Goal: Task Accomplishment & Management: Complete application form

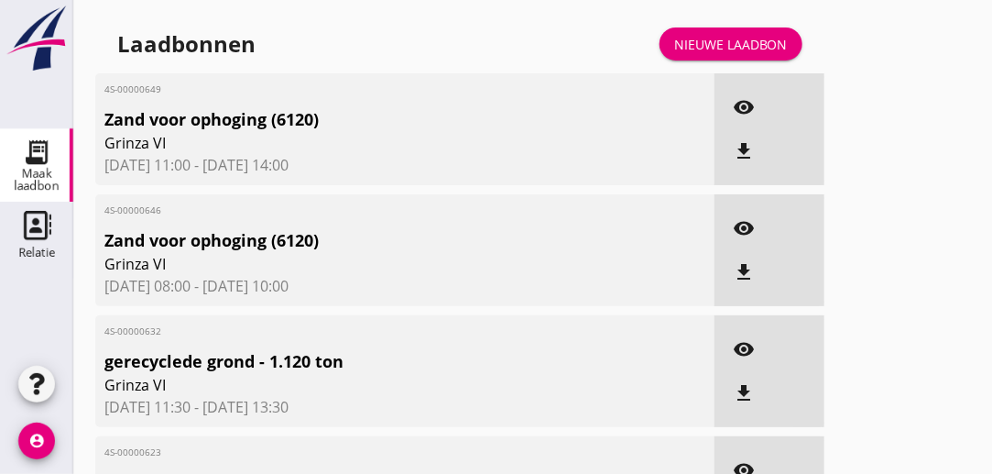
click at [740, 104] on icon "visibility" at bounding box center [744, 107] width 22 height 22
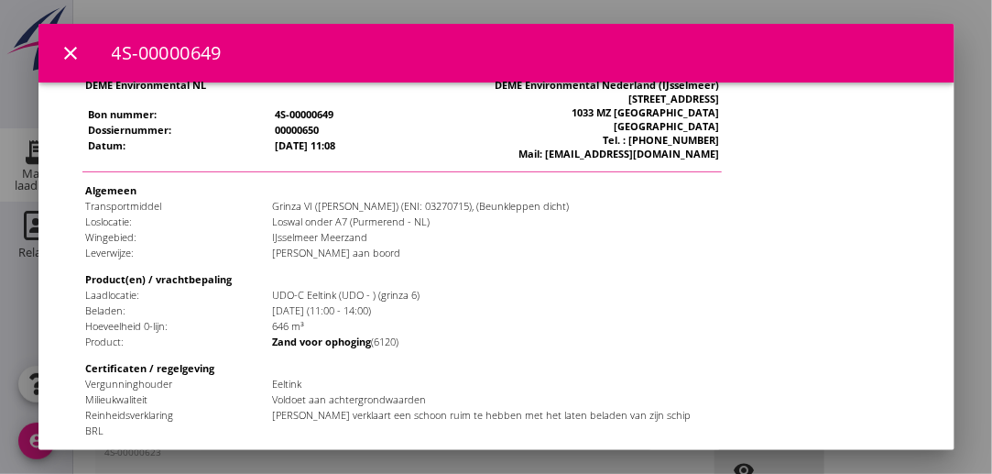
scroll to position [174, 0]
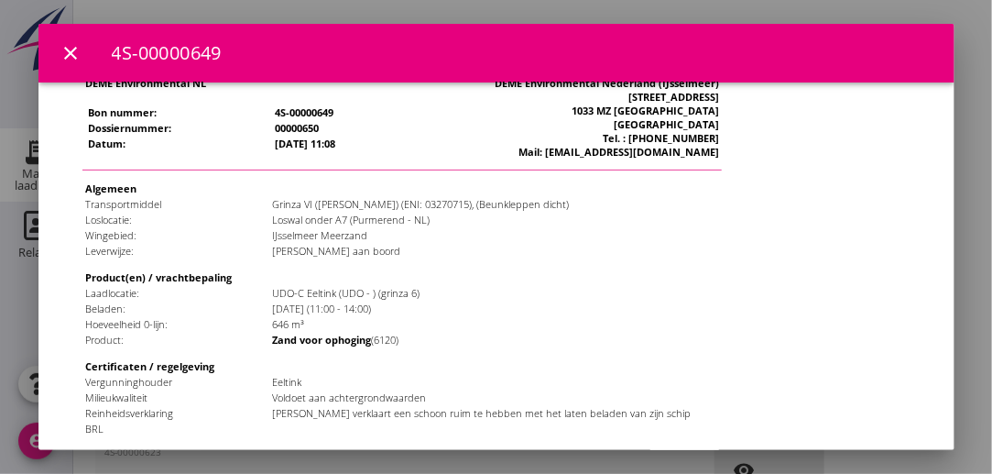
click at [973, 18] on div at bounding box center [496, 237] width 992 height 474
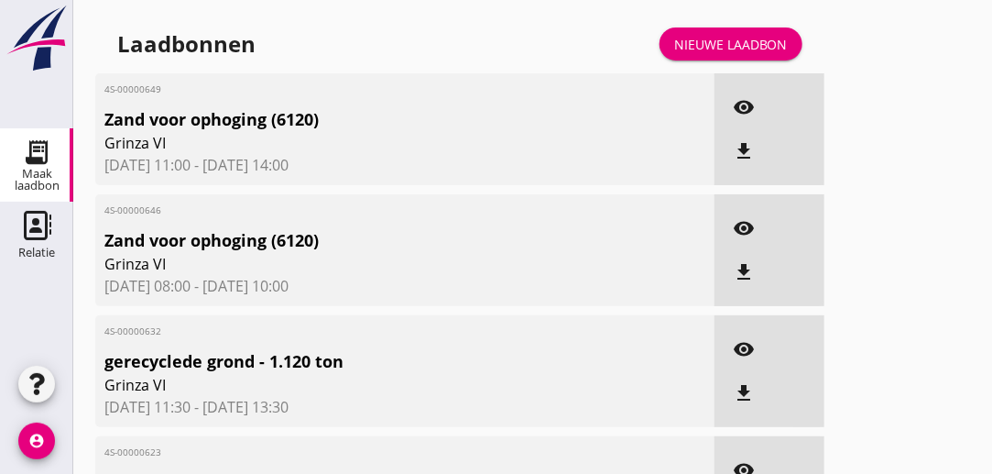
click at [757, 50] on div "Nieuwe laadbon" at bounding box center [731, 44] width 114 height 19
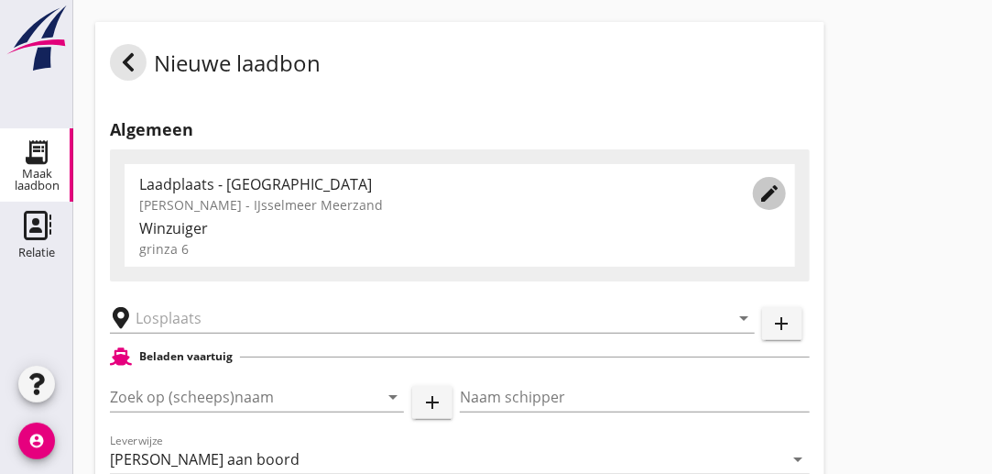
click at [774, 195] on icon "edit" at bounding box center [770, 193] width 22 height 22
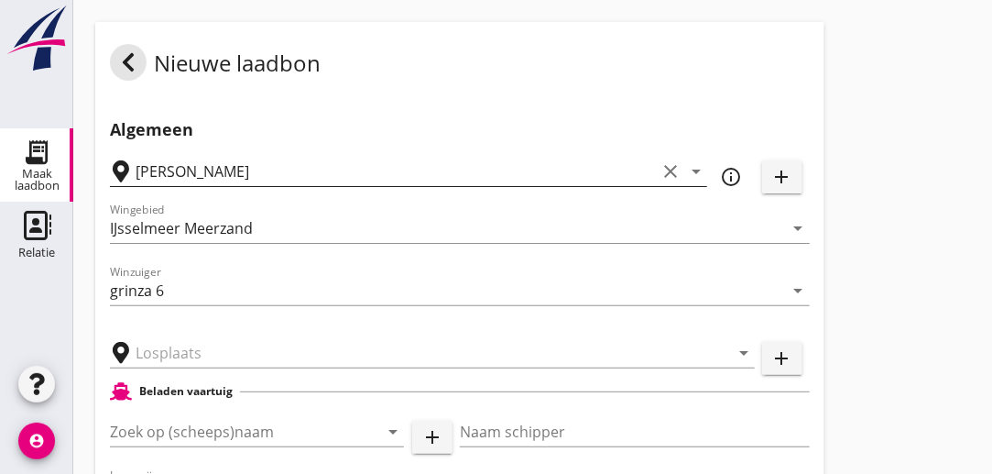
click at [671, 172] on icon "clear" at bounding box center [671, 171] width 22 height 22
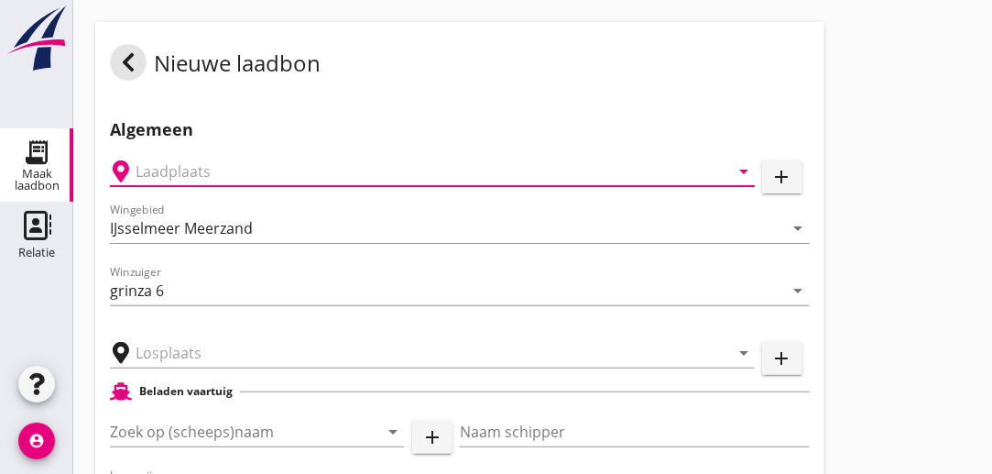
click at [520, 170] on input "text" at bounding box center [420, 171] width 568 height 29
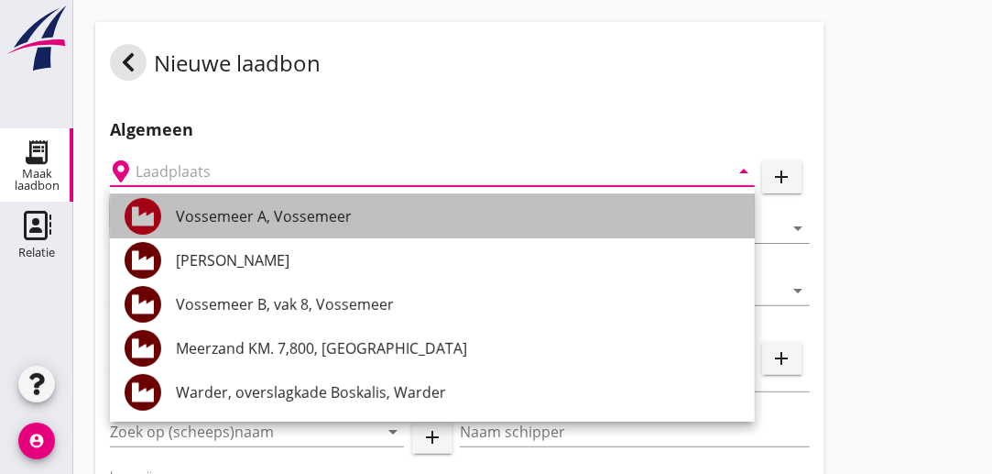
click at [361, 210] on div "Vossemeer A, Vossemeer" at bounding box center [458, 216] width 564 height 22
type input "Vossemeer A, Vossemeer"
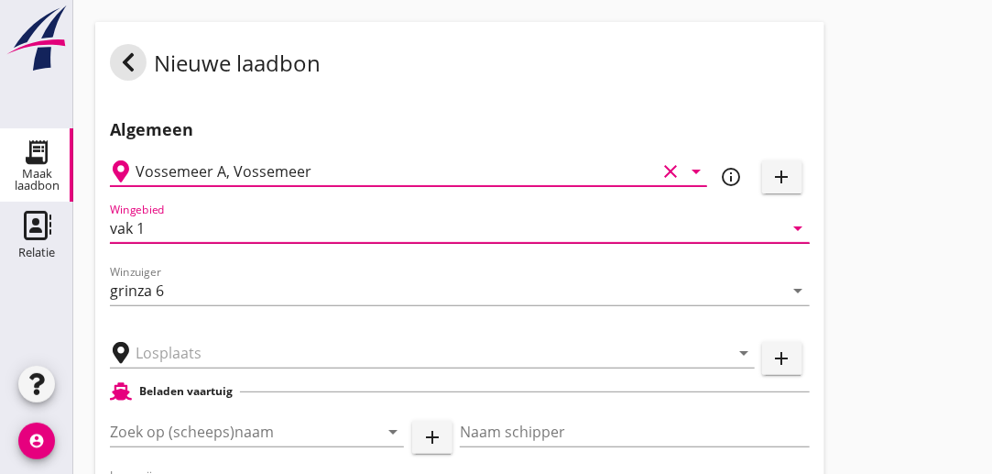
click at [171, 234] on input "vak 1" at bounding box center [447, 228] width 674 height 29
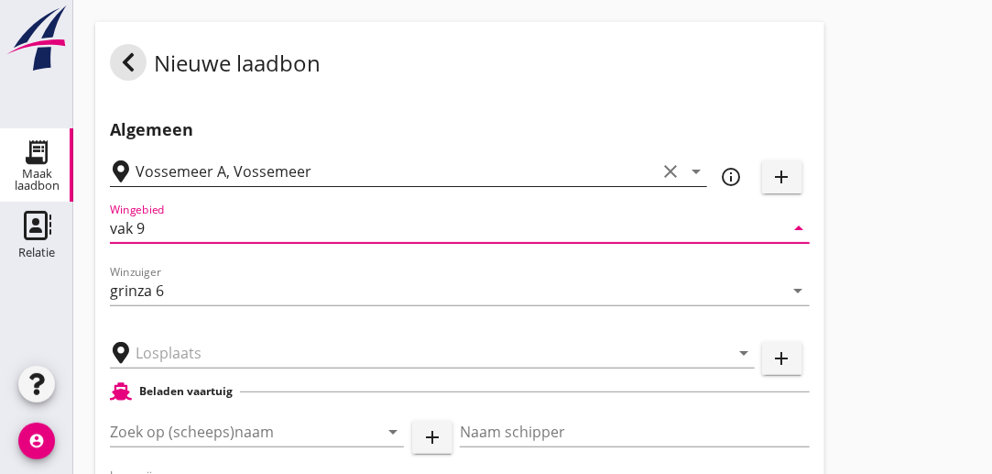
type input "vak 9"
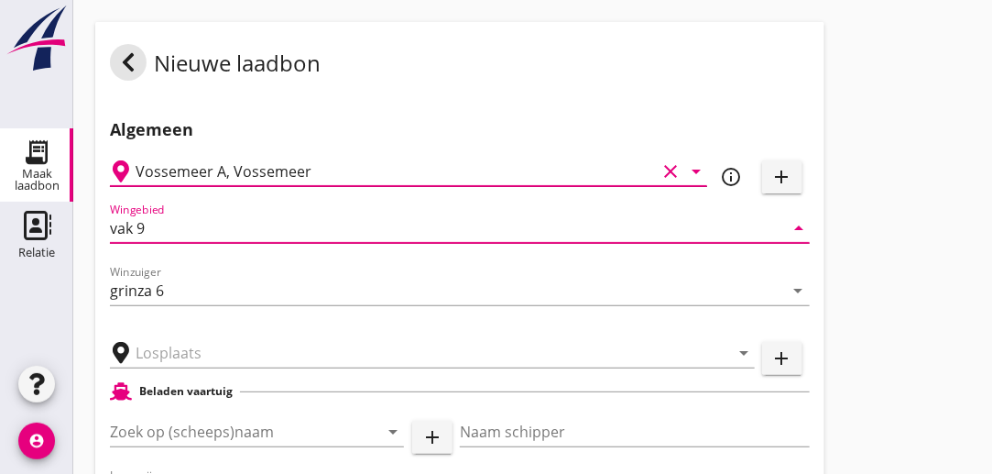
click at [224, 171] on input "Vossemeer A, Vossemeer" at bounding box center [396, 171] width 521 height 29
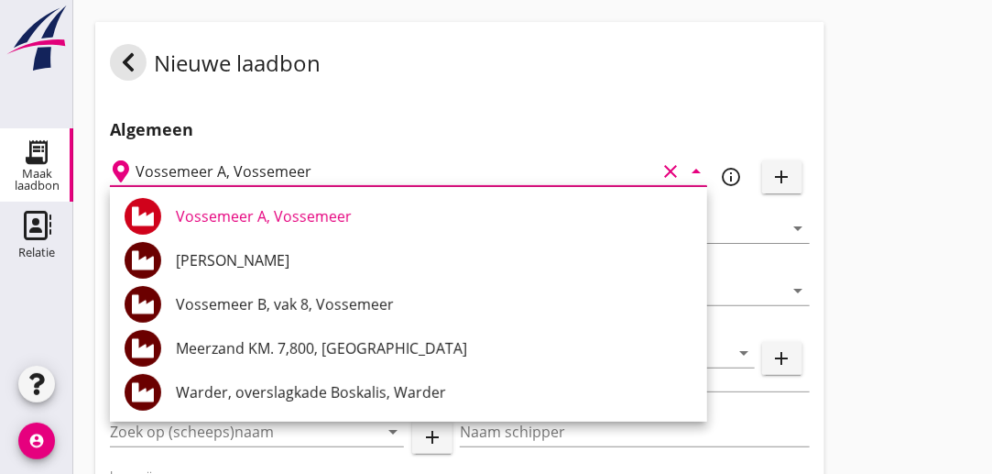
click at [224, 171] on input "Vossemeer A, Vossemeer" at bounding box center [396, 171] width 521 height 29
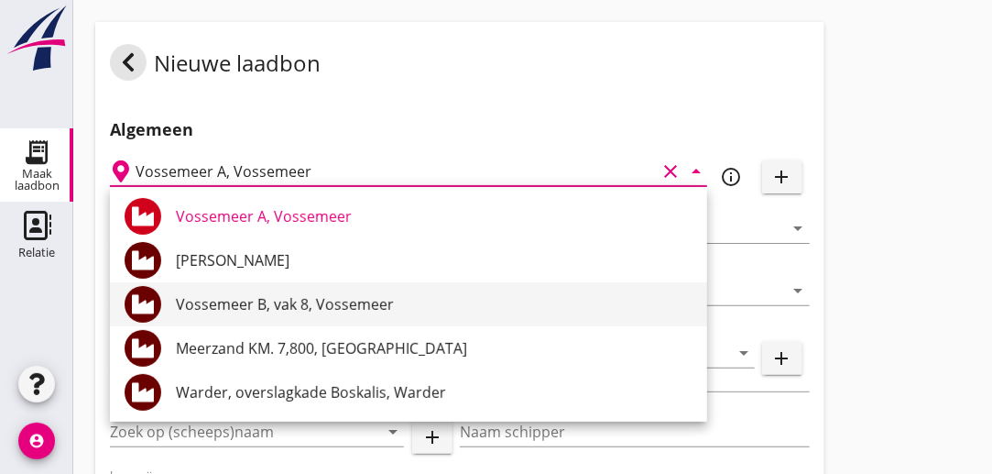
click at [236, 317] on div "Vossemeer B, vak 8, Vossemeer" at bounding box center [434, 304] width 517 height 44
type input "Vossemeer B, vak 8, Vossemeer"
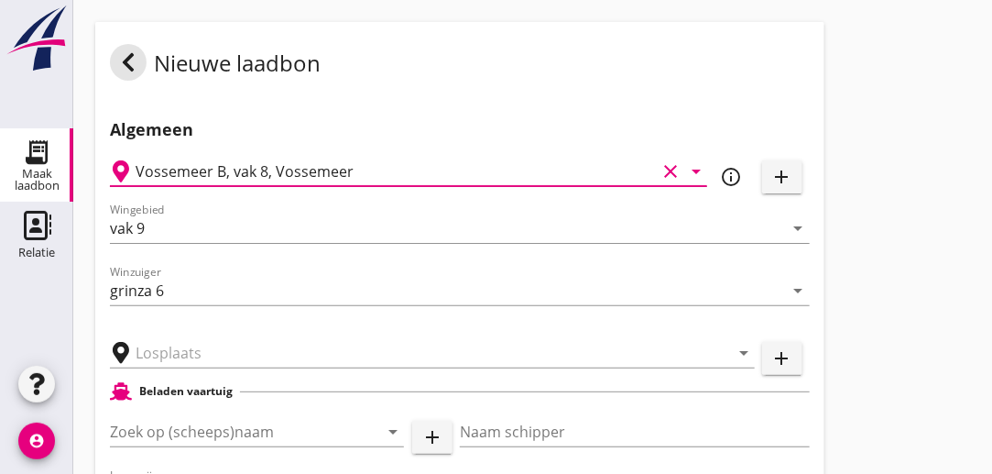
type input "Vossemeer"
click at [266, 170] on input "Vossemeer B, vak 8, Vossemeer" at bounding box center [396, 171] width 521 height 29
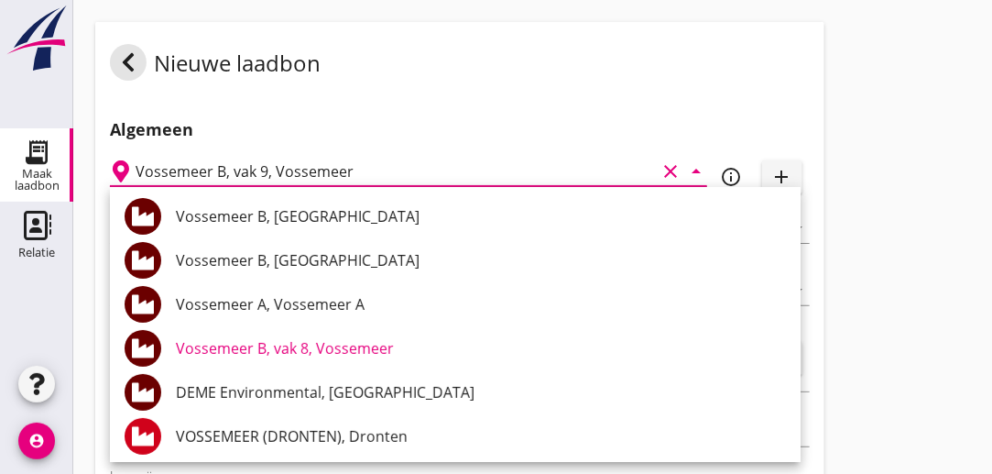
type input "Vossemeer B, vak 9, Vossemeer"
click at [368, 122] on h2 "Algemeen" at bounding box center [460, 129] width 700 height 25
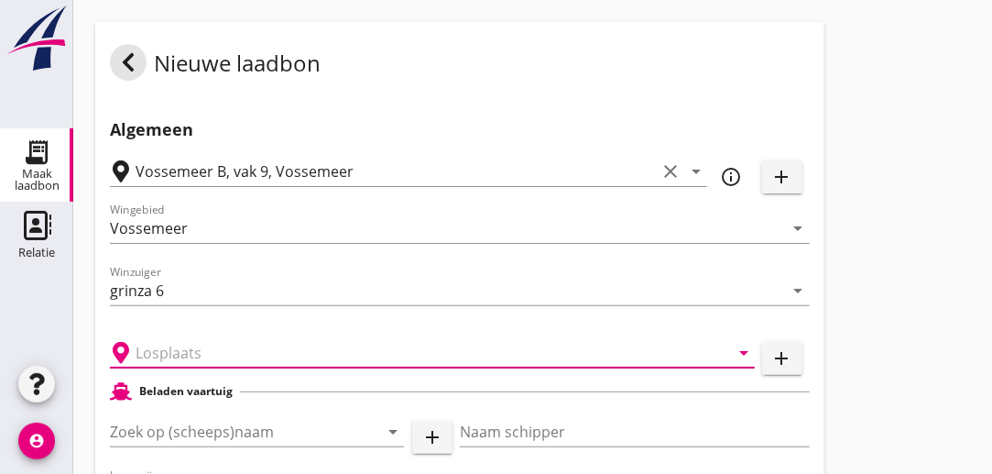
click at [207, 354] on input "text" at bounding box center [420, 352] width 568 height 29
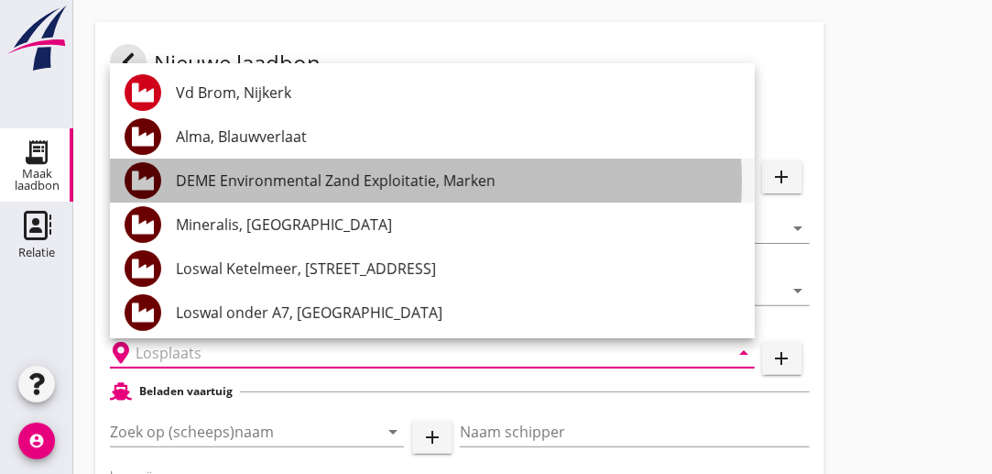
click at [373, 184] on div "DEME Environmental Zand Exploitatie, Marken" at bounding box center [458, 181] width 564 height 22
type input "DEME Environmental Zand Exploitatie, Marken"
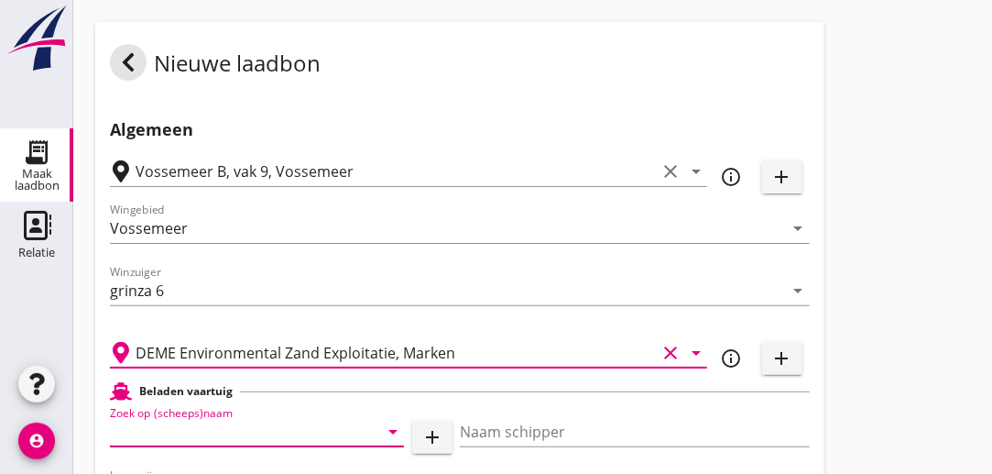
click at [338, 435] on input "Zoek op (scheeps)naam" at bounding box center [231, 431] width 243 height 29
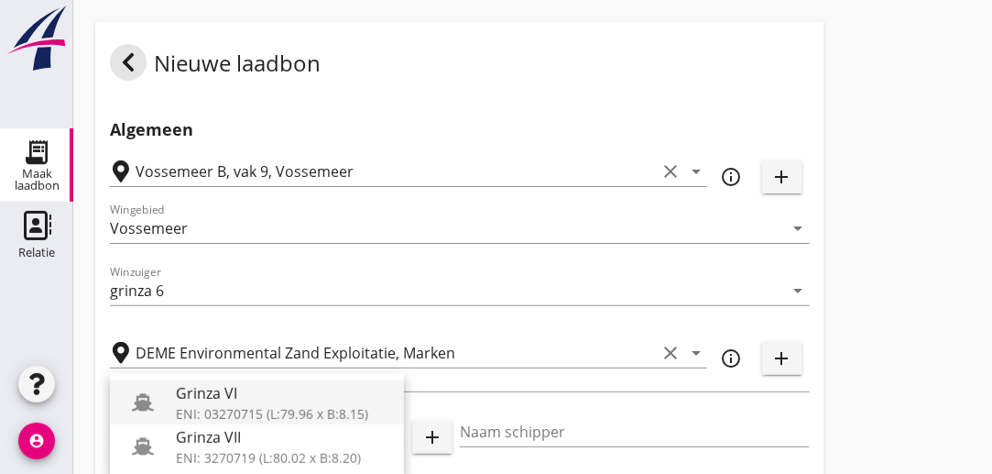
click at [207, 408] on div "ENI: 03270715 (L:79.96 x B:8.15)" at bounding box center [283, 413] width 214 height 19
type input "Grinza VI"
type input "[PERSON_NAME]"
type input "646"
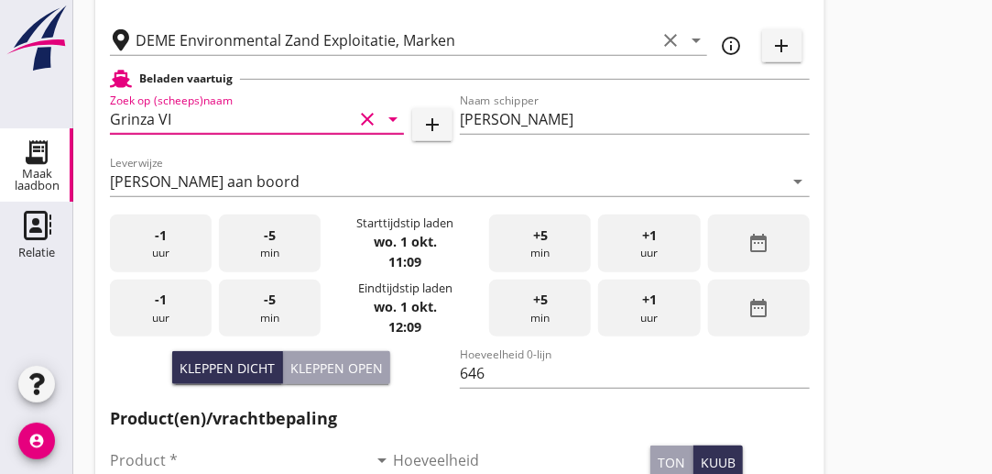
scroll to position [359, 0]
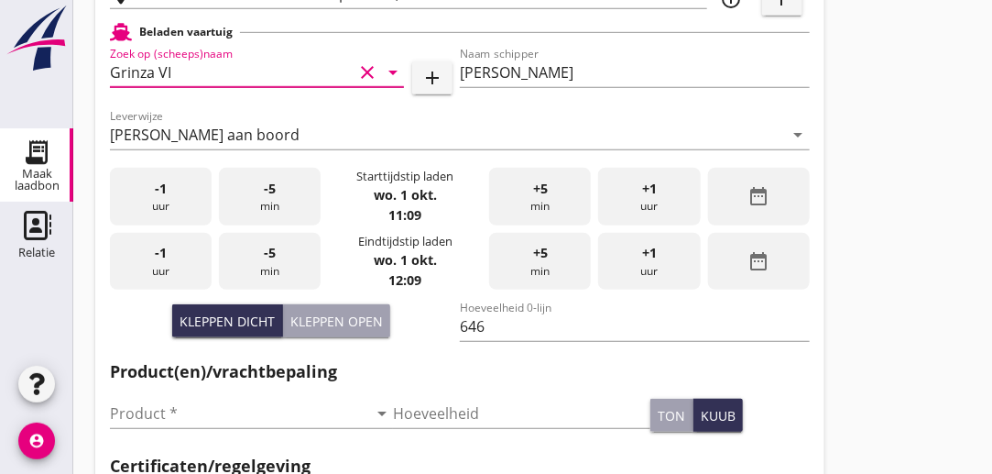
type input "Grinza VI"
click at [763, 198] on icon "date_range" at bounding box center [759, 196] width 22 height 22
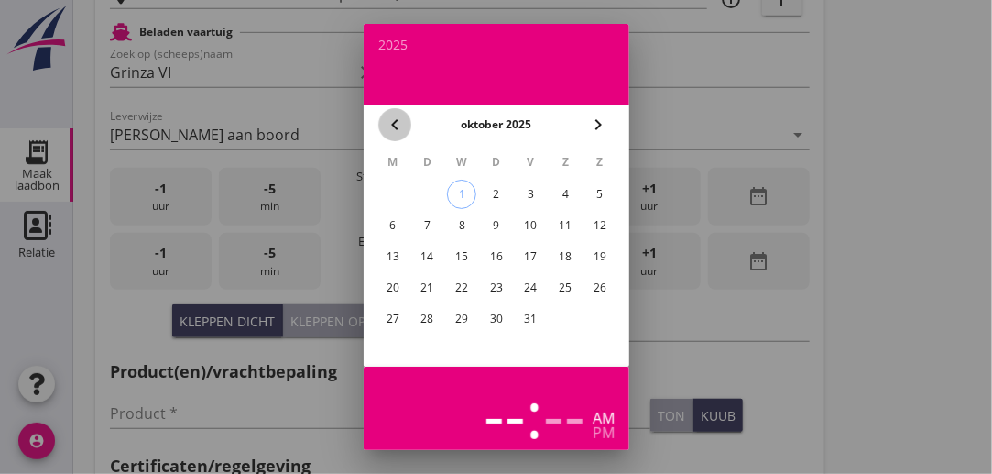
click at [397, 127] on icon "chevron_left" at bounding box center [395, 125] width 22 height 22
click at [500, 290] on div "25" at bounding box center [495, 287] width 29 height 29
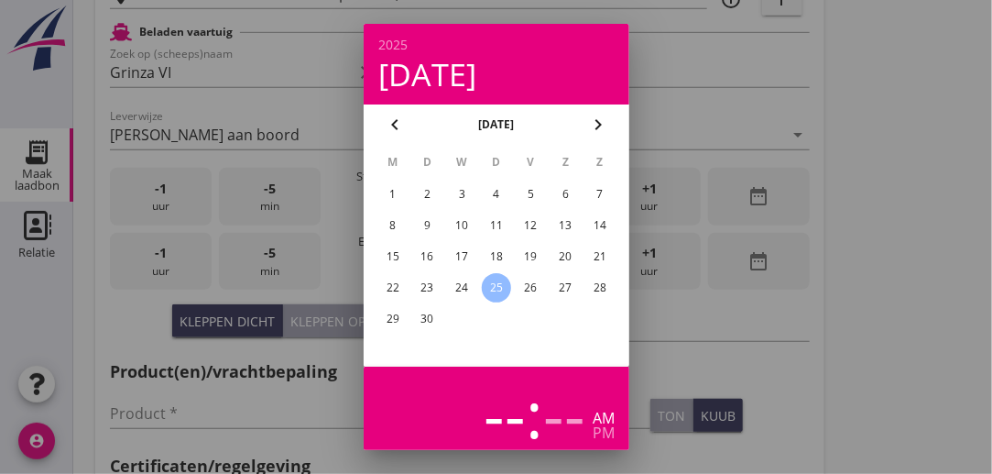
click at [514, 411] on div "--" at bounding box center [505, 413] width 42 height 64
click at [488, 424] on div "--" at bounding box center [505, 413] width 42 height 64
click at [597, 430] on div "pm" at bounding box center [604, 432] width 22 height 15
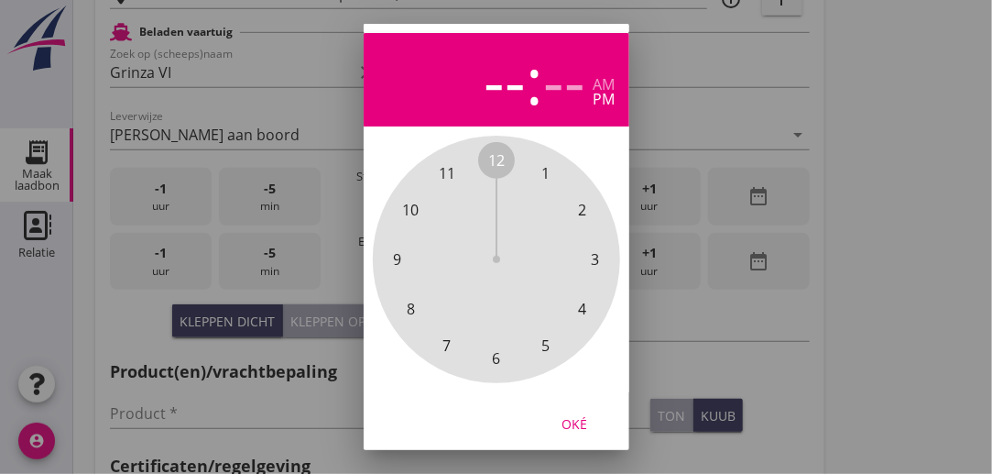
scroll to position [334, 0]
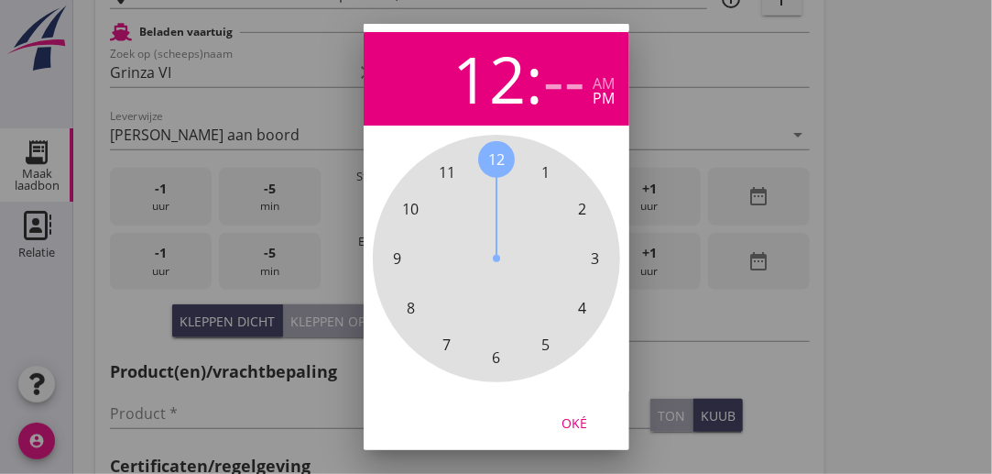
click at [497, 159] on span "12" at bounding box center [496, 159] width 16 height 22
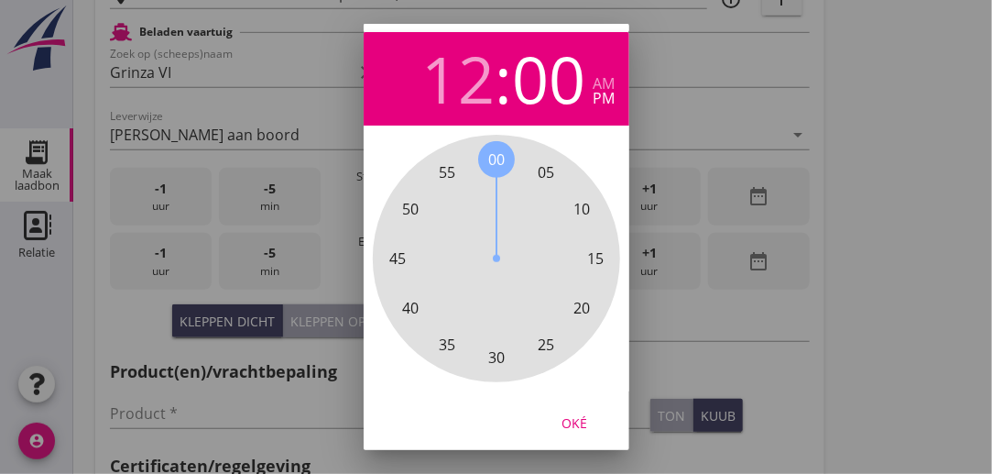
click at [497, 159] on span "00" at bounding box center [496, 159] width 16 height 22
click at [575, 418] on div "Oké" at bounding box center [574, 421] width 51 height 19
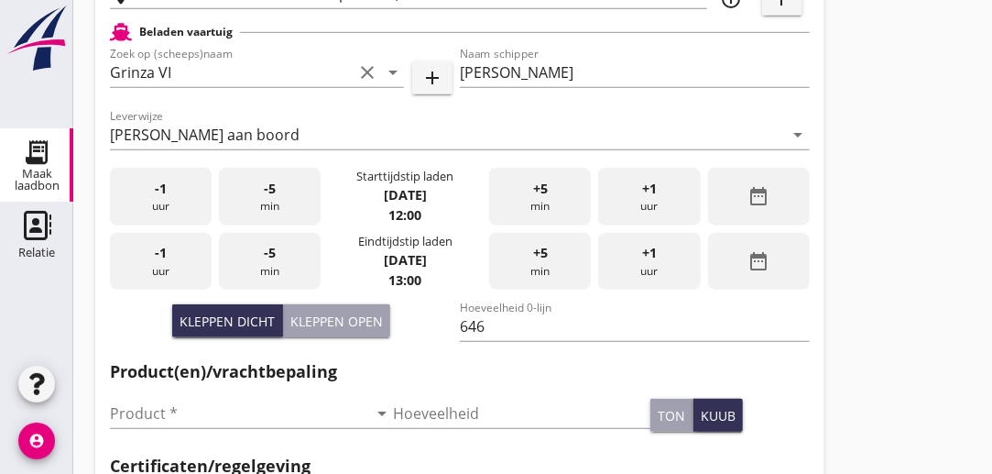
click at [638, 269] on div "+1 uur" at bounding box center [649, 262] width 102 height 58
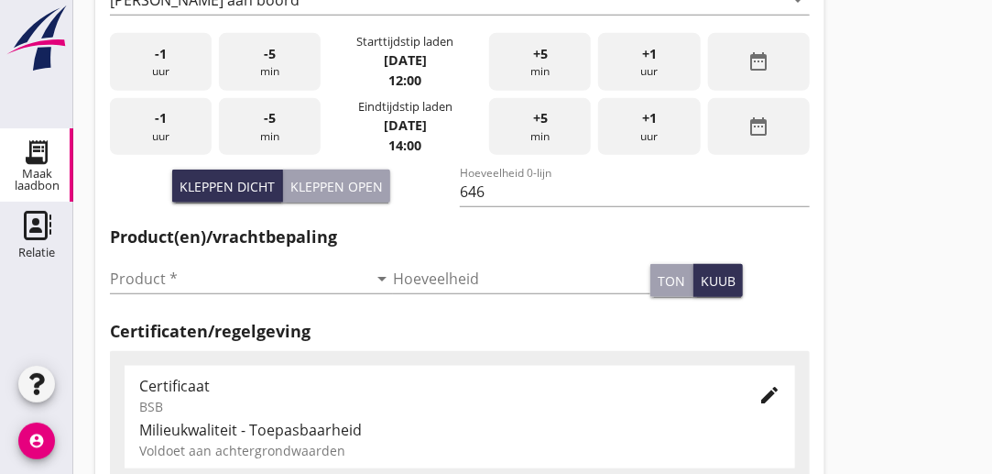
scroll to position [499, 0]
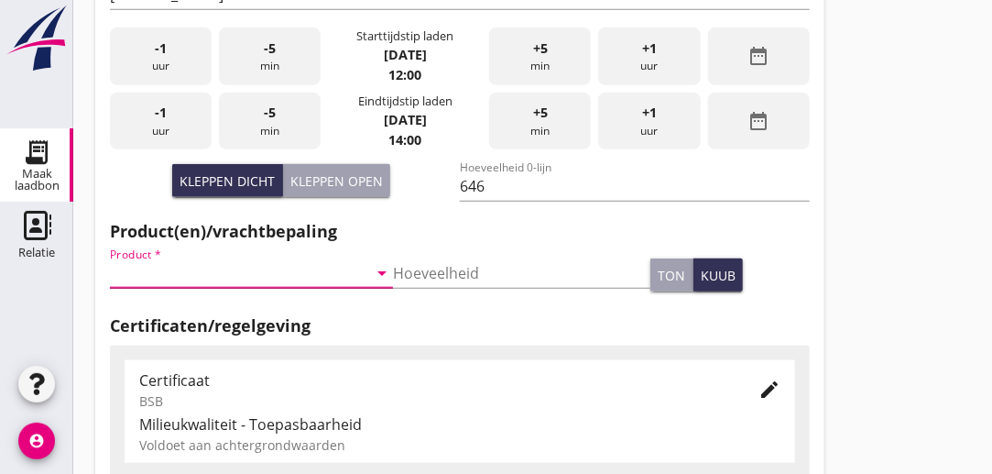
click at [195, 277] on input "Product *" at bounding box center [239, 272] width 258 height 29
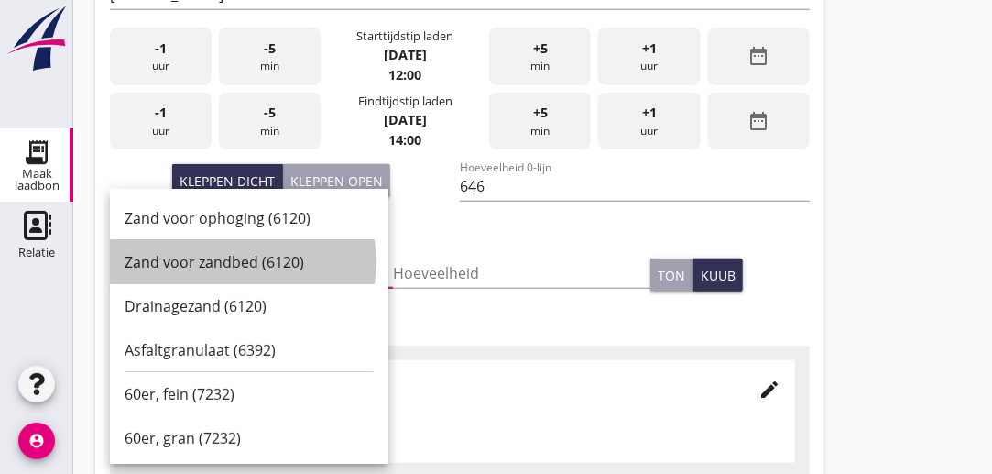
click at [195, 277] on div "Zand voor zandbed (6120)" at bounding box center [249, 262] width 249 height 44
type input "Zand voor zandbed (6120)"
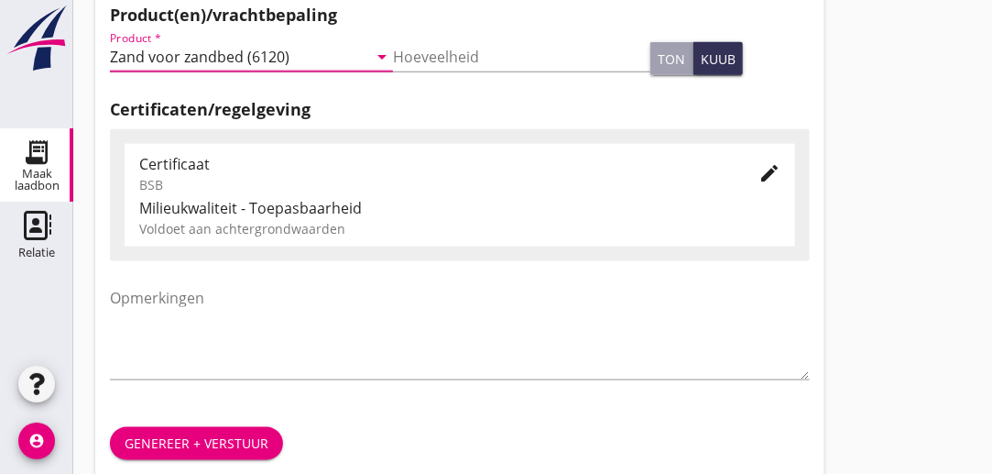
scroll to position [739, 0]
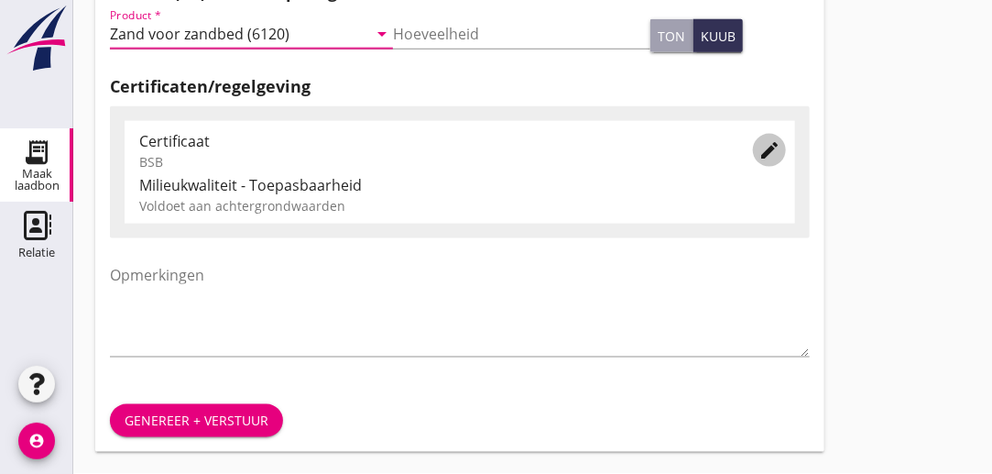
click at [775, 160] on icon "edit" at bounding box center [770, 150] width 22 height 22
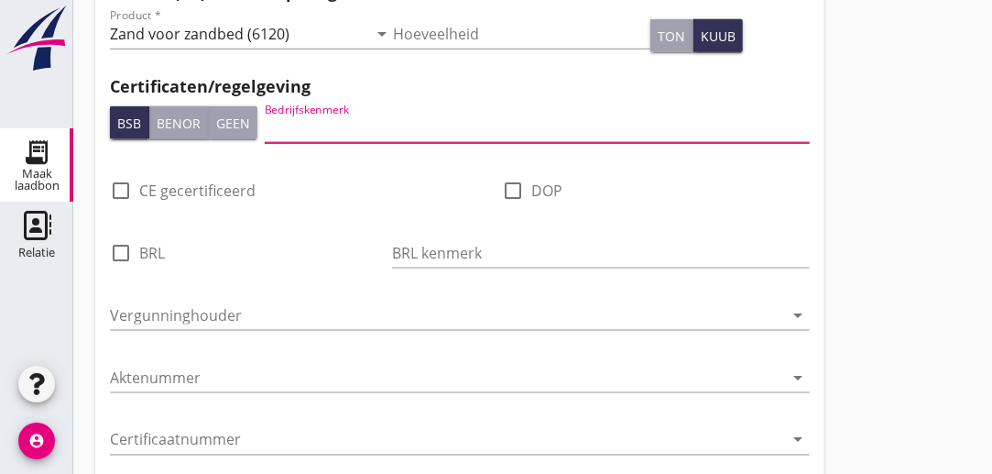
click at [477, 137] on input "Bedrijfskenmerk" at bounding box center [537, 128] width 545 height 29
type input "DEME"
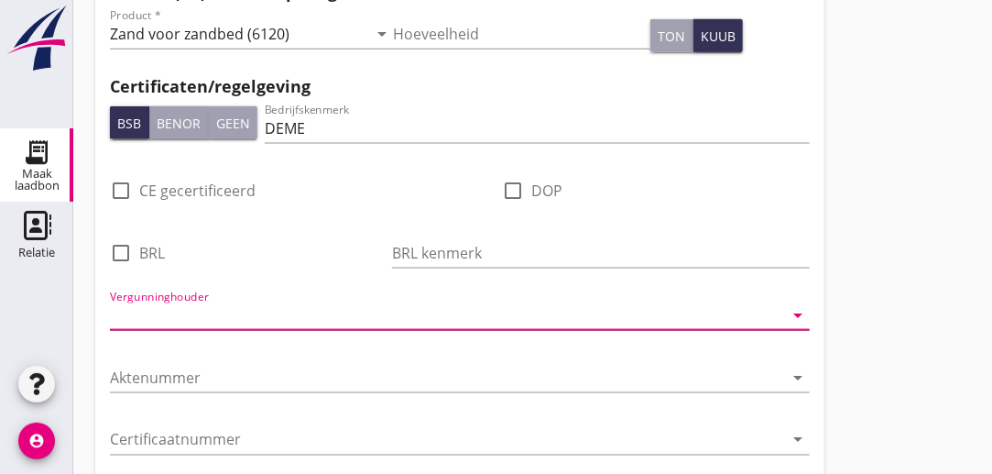
click at [236, 318] on input "Vergunninghouder" at bounding box center [447, 315] width 674 height 29
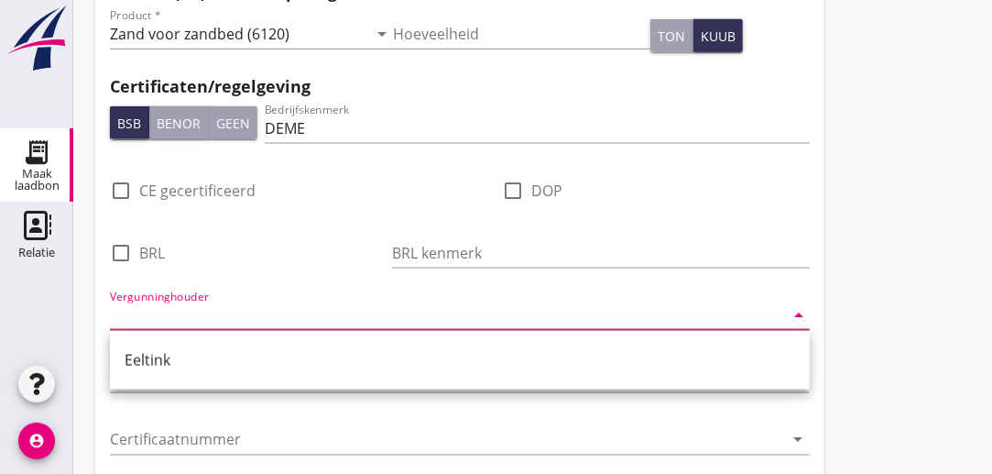
click at [215, 309] on input "Vergunninghouder" at bounding box center [447, 315] width 674 height 29
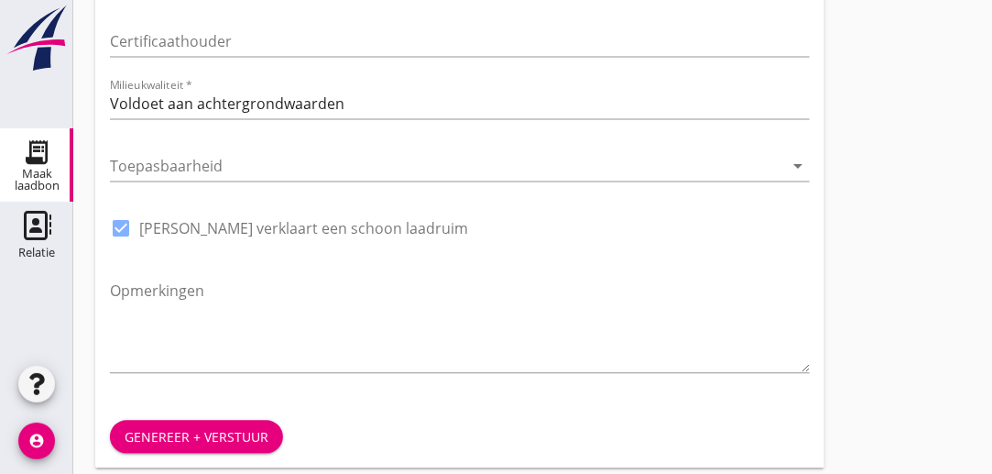
scroll to position [1215, 0]
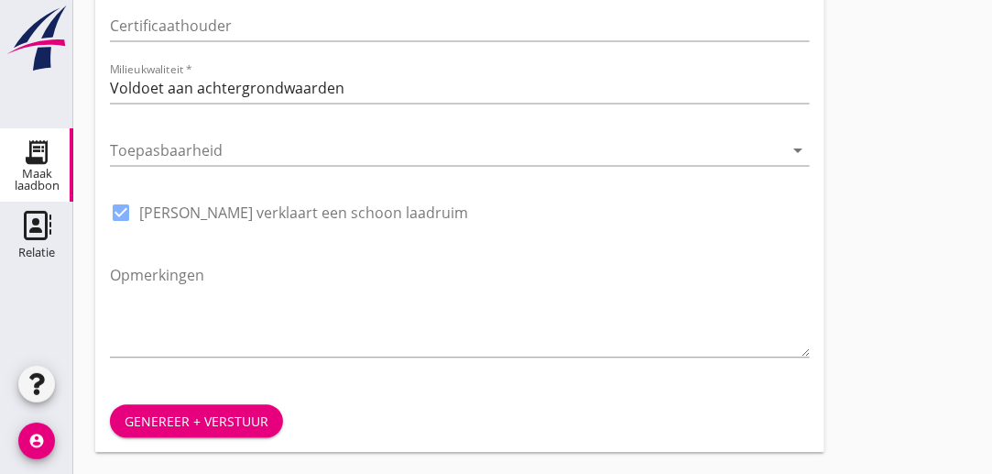
type input "deme afd. zandexploitatie"
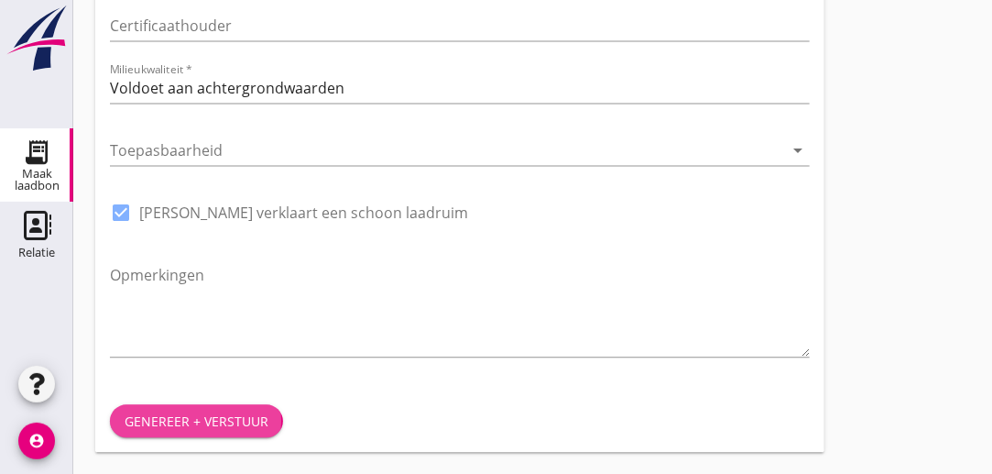
click at [250, 424] on div "Genereer + verstuur" at bounding box center [197, 420] width 144 height 19
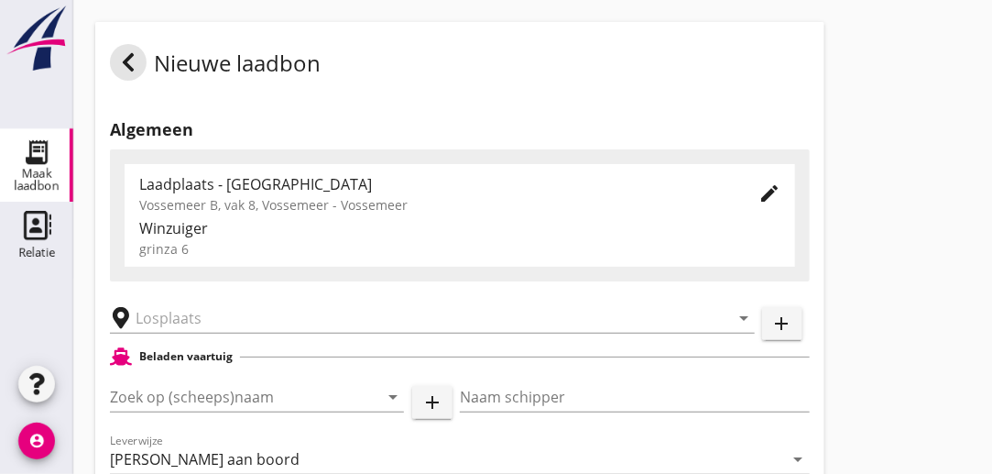
click at [257, 193] on div "Laadplaats - [GEOGRAPHIC_DATA]" at bounding box center [434, 184] width 590 height 22
click at [762, 193] on icon "edit" at bounding box center [770, 193] width 22 height 22
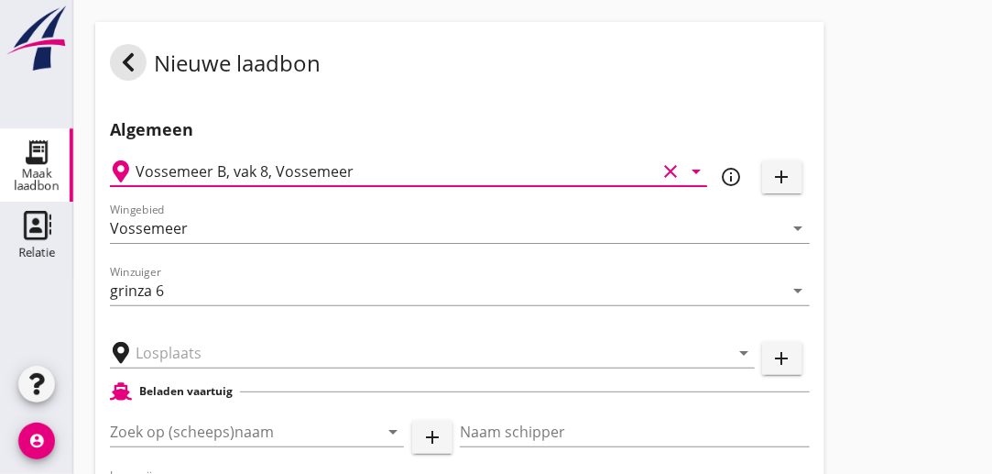
click at [476, 167] on input "Vossemeer B, vak 8, Vossemeer" at bounding box center [396, 171] width 521 height 29
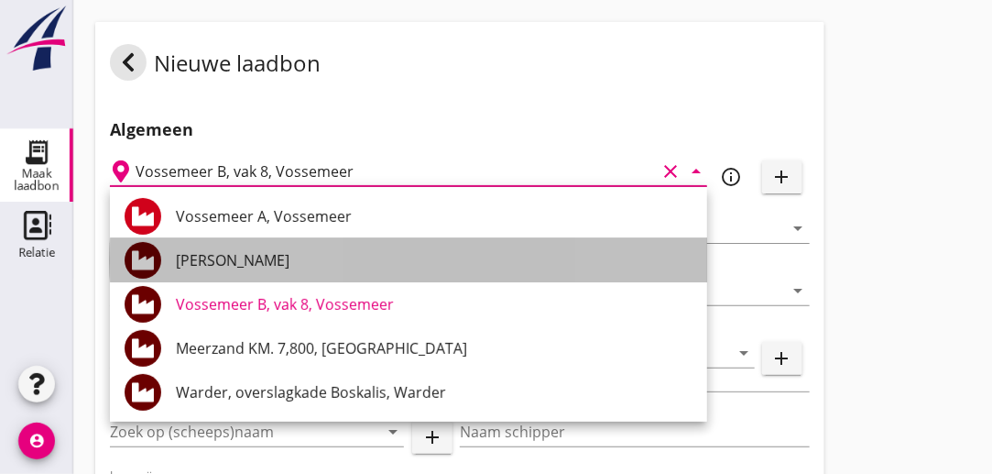
click at [269, 263] on div "[PERSON_NAME]" at bounding box center [434, 260] width 517 height 22
type input "[PERSON_NAME]"
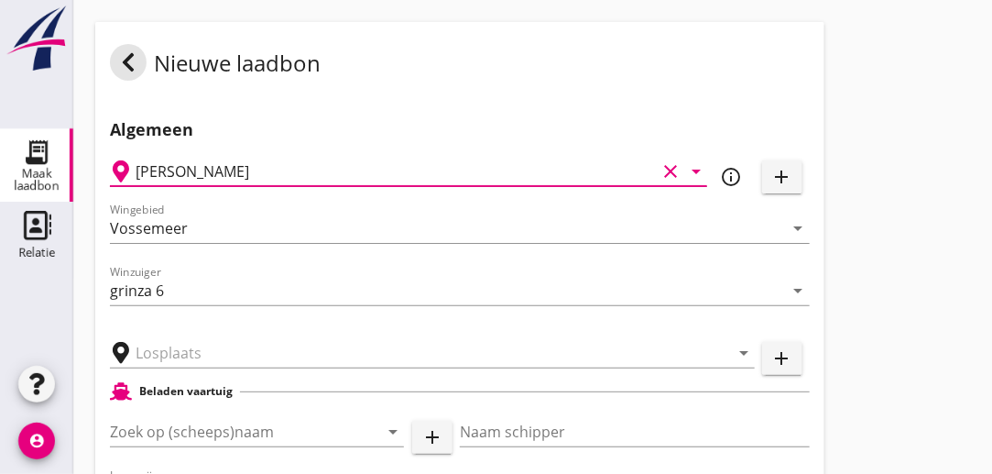
type input "IJsselmeer Meerzand"
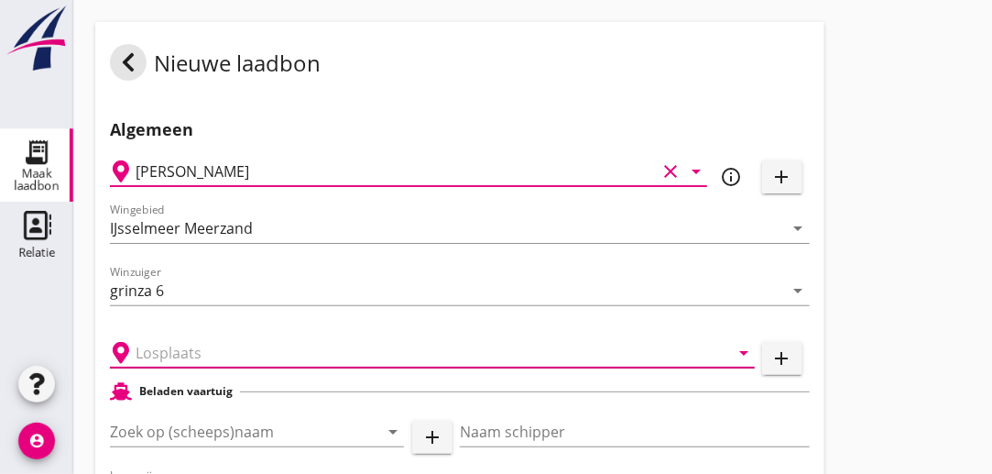
click at [212, 355] on input "text" at bounding box center [420, 352] width 568 height 29
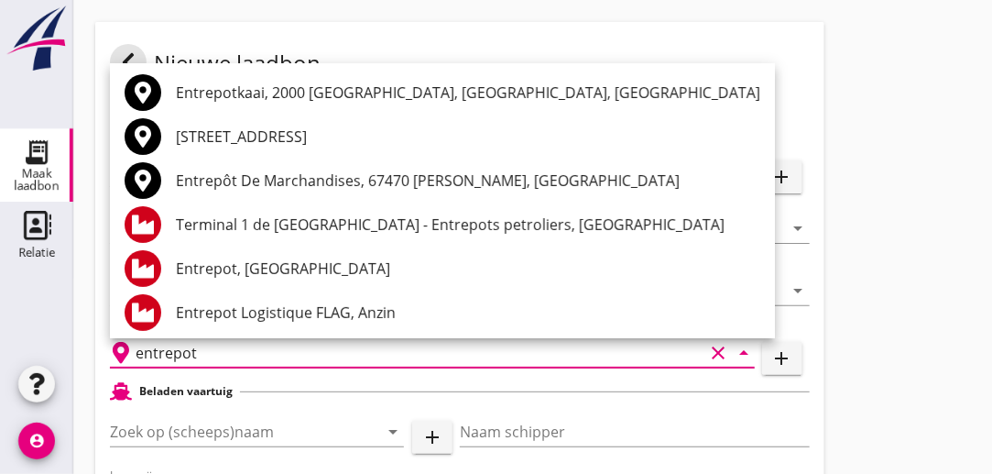
scroll to position [4, 0]
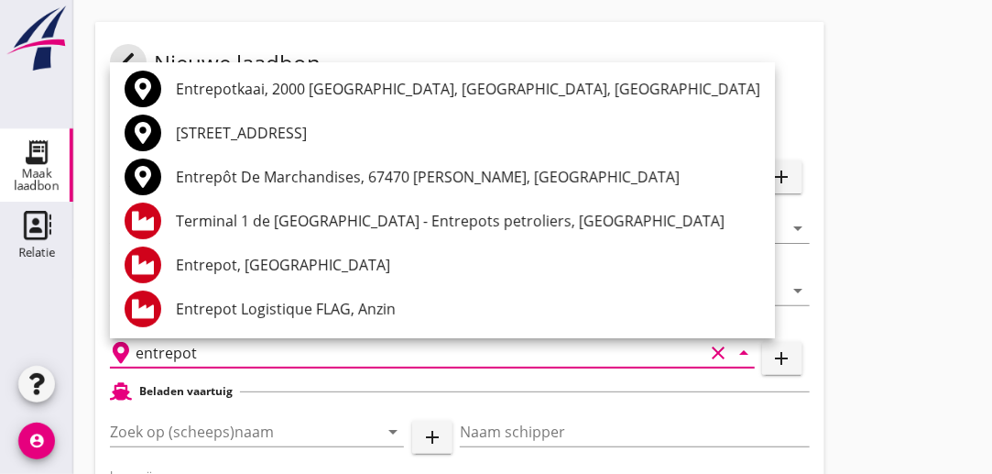
type input "entrepot"
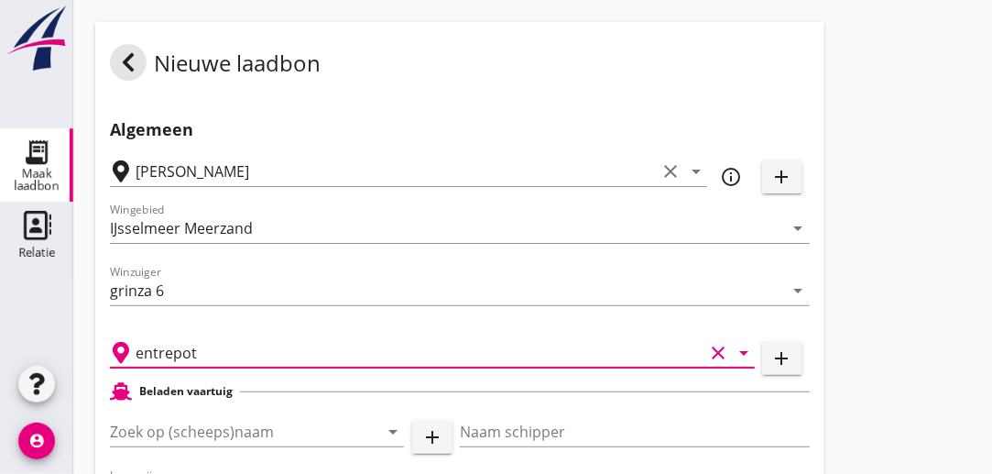
click at [529, 345] on input "entrepot" at bounding box center [420, 352] width 568 height 29
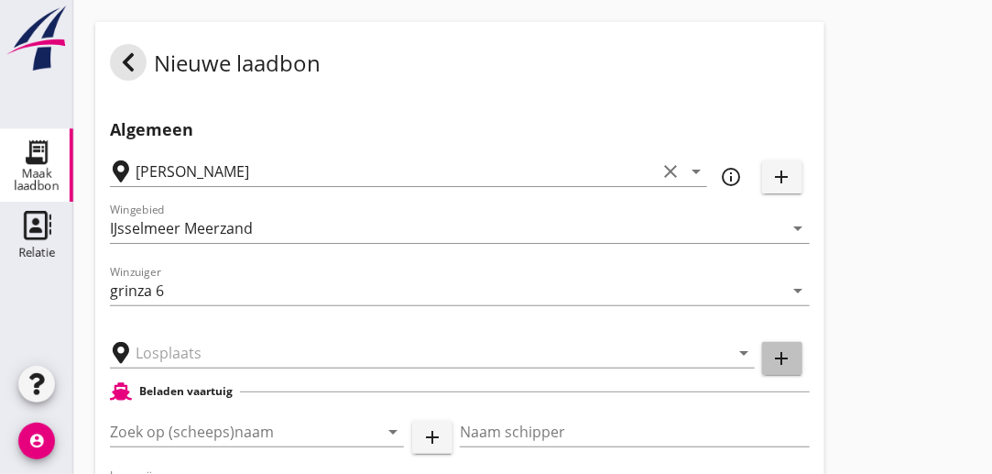
click at [783, 363] on icon "add" at bounding box center [783, 358] width 22 height 22
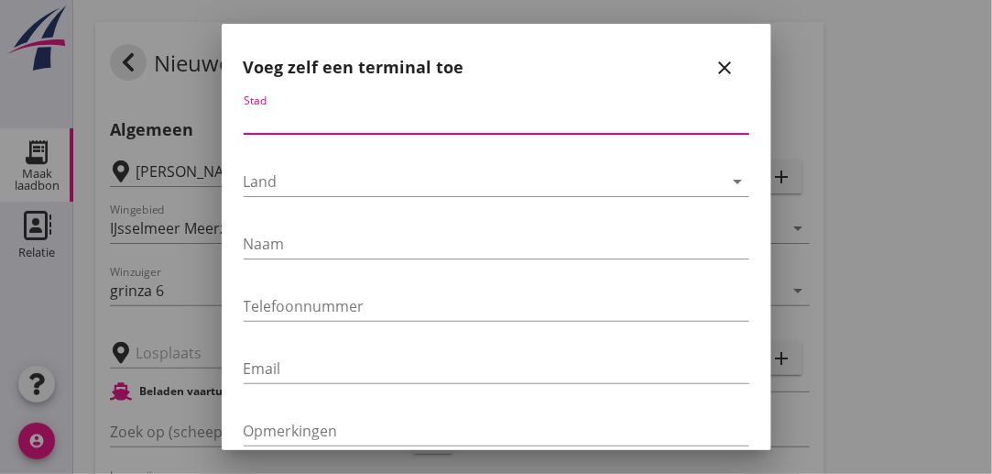
click at [341, 122] on input "Stad" at bounding box center [497, 118] width 506 height 29
type input "[GEOGRAPHIC_DATA]"
click at [323, 178] on div at bounding box center [484, 181] width 480 height 29
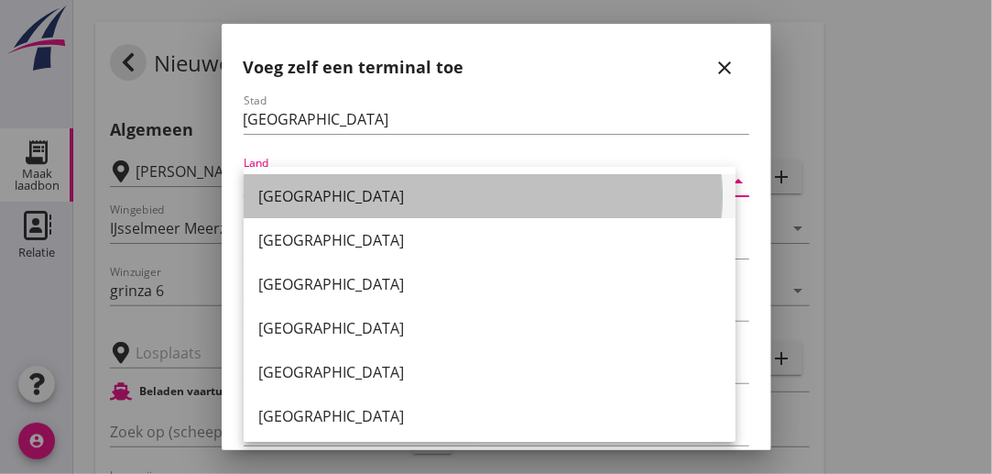
click at [317, 198] on div "[GEOGRAPHIC_DATA]" at bounding box center [489, 196] width 463 height 22
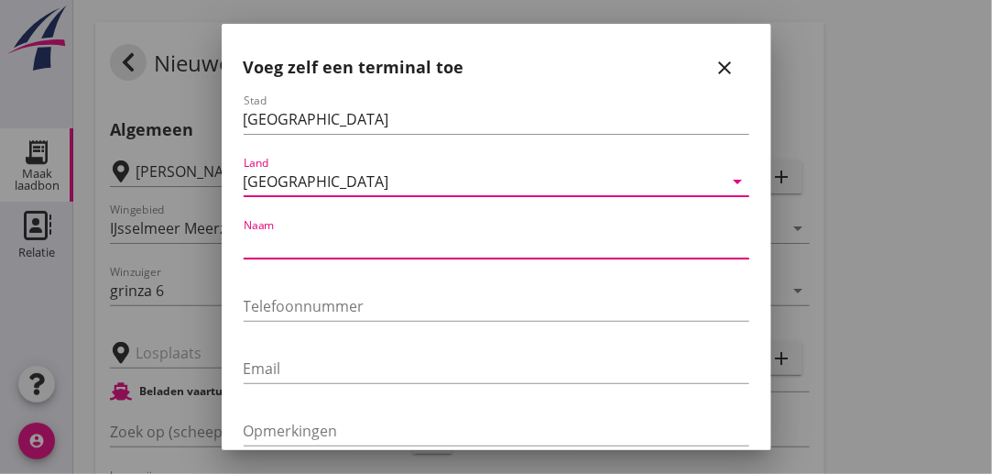
click at [287, 243] on input "Naam" at bounding box center [497, 243] width 506 height 29
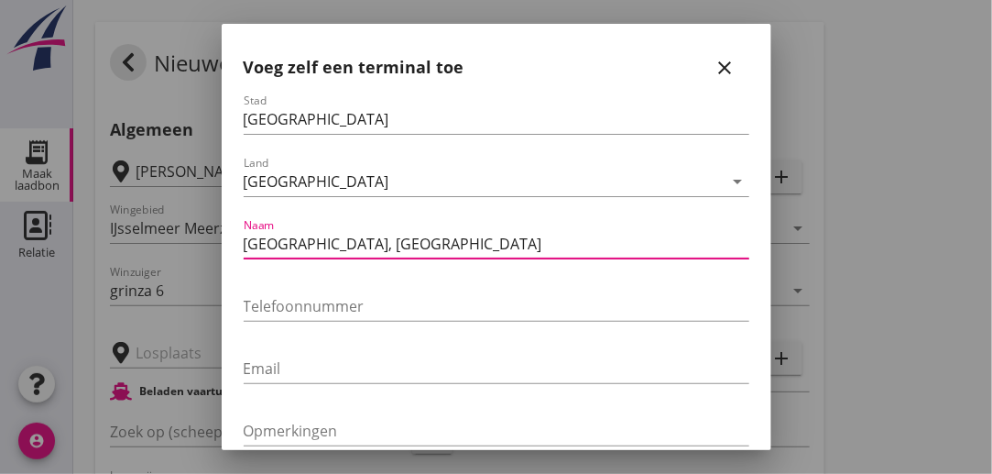
type input "[GEOGRAPHIC_DATA], [GEOGRAPHIC_DATA]"
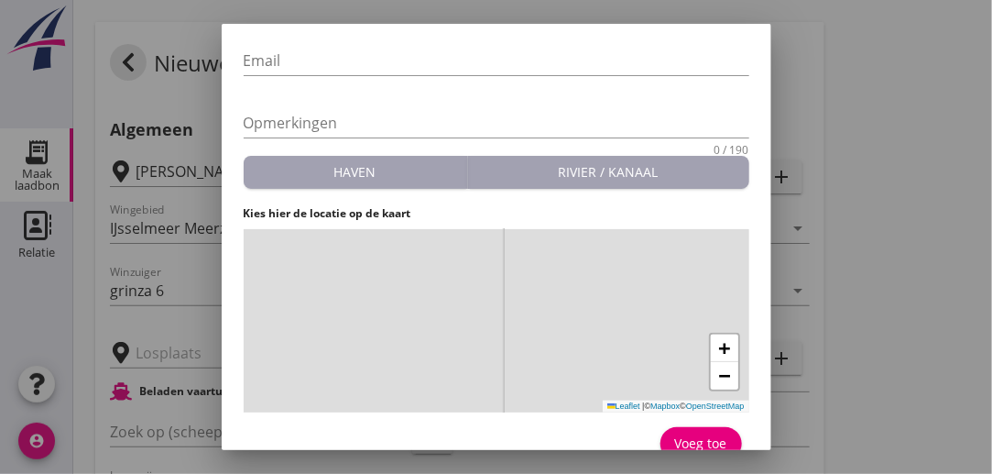
scroll to position [334, 0]
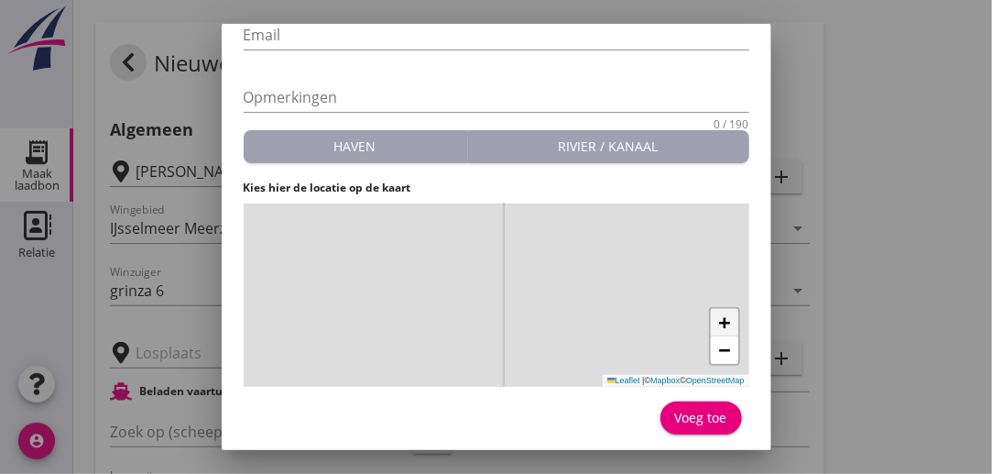
click at [718, 322] on span "+" at bounding box center [724, 322] width 12 height 23
drag, startPoint x: 601, startPoint y: 290, endPoint x: 245, endPoint y: 205, distance: 366.3
click at [245, 205] on div "+ − Leaflet | © Mapbox © OpenStreetMap" at bounding box center [497, 294] width 506 height 183
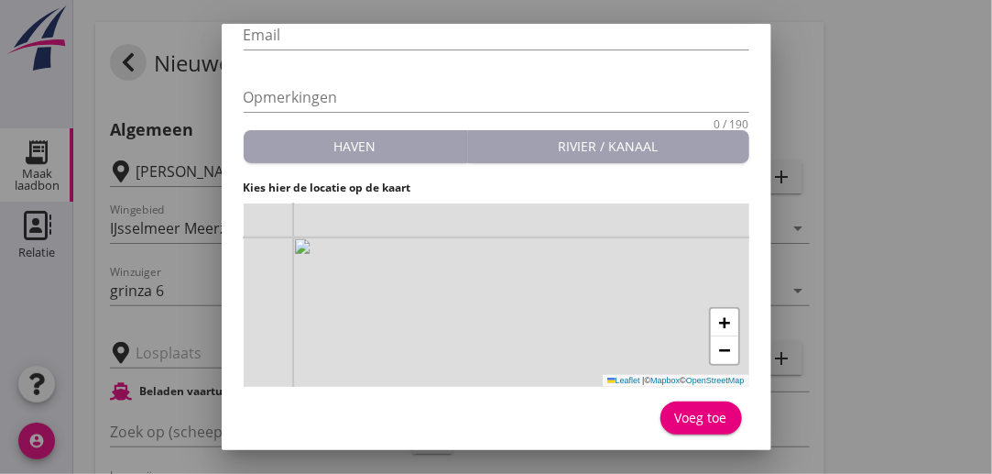
drag, startPoint x: 415, startPoint y: 255, endPoint x: 458, endPoint y: 261, distance: 43.5
click at [458, 261] on div "+ − Leaflet | © Mapbox © OpenStreetMap" at bounding box center [497, 294] width 506 height 183
click at [718, 326] on span "+" at bounding box center [724, 322] width 12 height 23
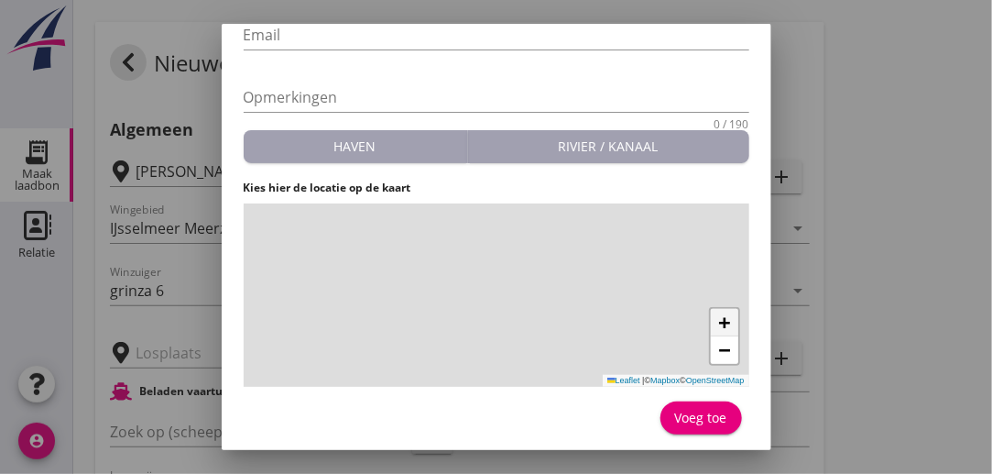
click at [718, 326] on span "+" at bounding box center [724, 322] width 12 height 23
drag, startPoint x: 582, startPoint y: 326, endPoint x: 751, endPoint y: 147, distance: 246.4
click at [751, 147] on div "Voeg zelf een terminal toe close Stad [GEOGRAPHIC_DATA] [GEOGRAPHIC_DATA] arrow…" at bounding box center [497, 70] width 550 height 761
click at [718, 351] on span "−" at bounding box center [724, 349] width 12 height 23
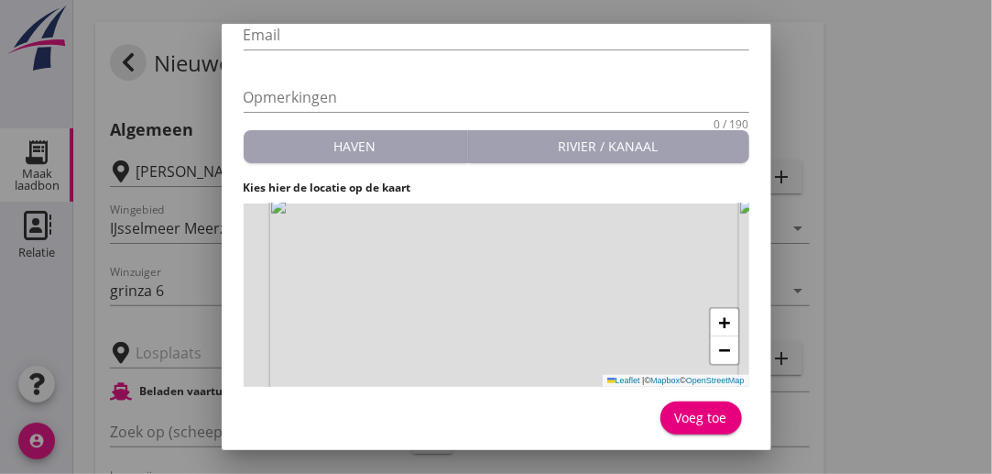
drag, startPoint x: 588, startPoint y: 274, endPoint x: 641, endPoint y: 448, distance: 182.0
click at [641, 448] on div "Voeg zelf een terminal toe close Stad [GEOGRAPHIC_DATA] [GEOGRAPHIC_DATA] arrow…" at bounding box center [497, 70] width 550 height 761
drag, startPoint x: 475, startPoint y: 322, endPoint x: 474, endPoint y: 264, distance: 57.7
click at [474, 264] on div "+ − Leaflet | © Mapbox © OpenStreetMap" at bounding box center [497, 294] width 506 height 183
click at [477, 287] on div "+ − Leaflet | © Mapbox © OpenStreetMap" at bounding box center [497, 294] width 506 height 183
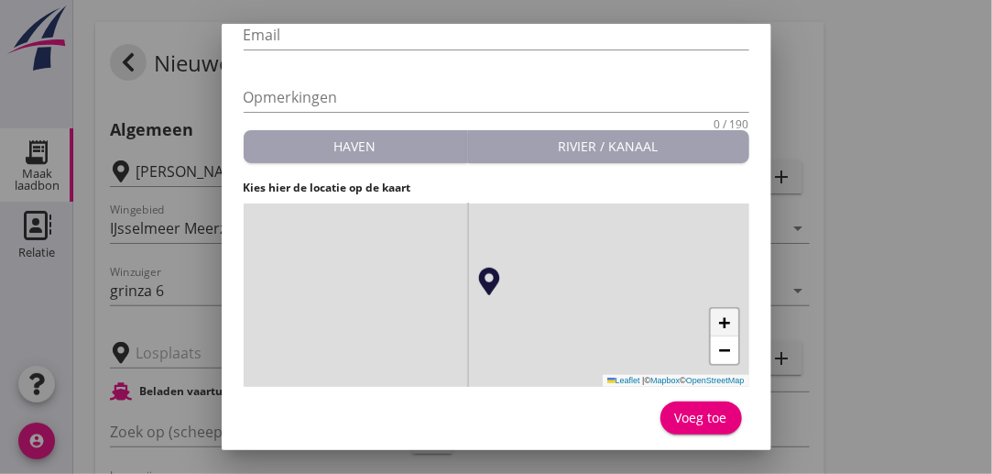
click at [718, 321] on link "+" at bounding box center [724, 322] width 27 height 27
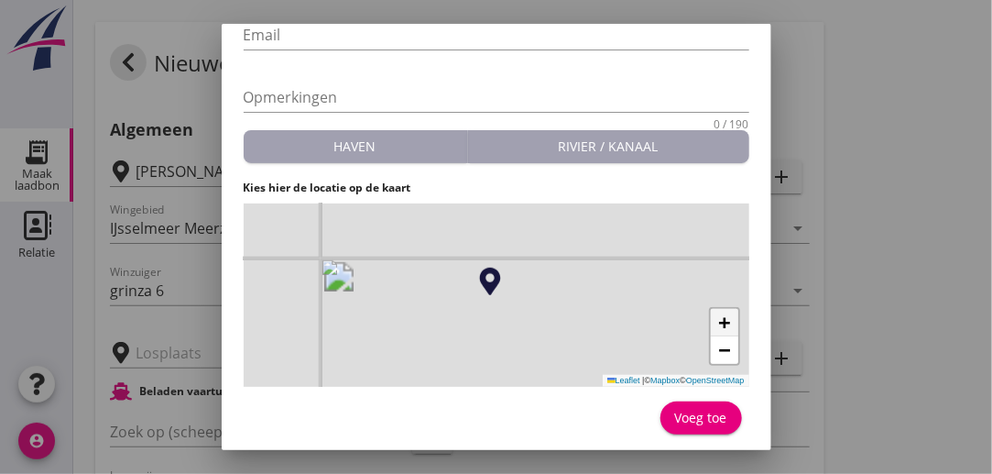
click at [718, 321] on link "+" at bounding box center [724, 322] width 27 height 27
click at [684, 409] on div "Voeg toe" at bounding box center [701, 417] width 52 height 19
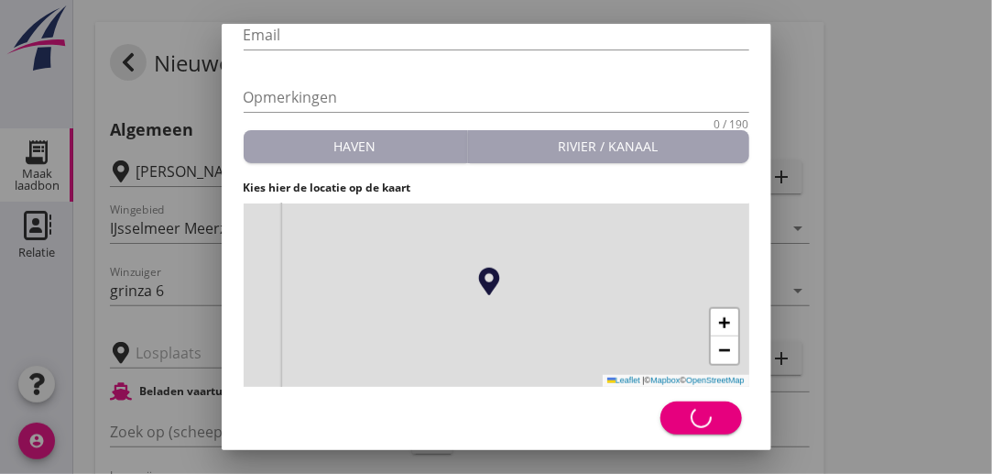
type input "[GEOGRAPHIC_DATA], [GEOGRAPHIC_DATA]"
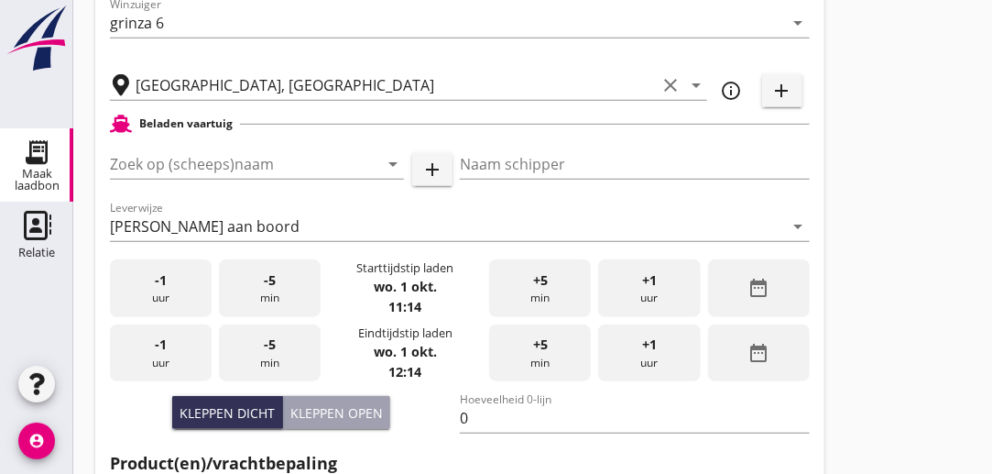
scroll to position [269, 0]
click at [751, 280] on icon "date_range" at bounding box center [759, 287] width 22 height 22
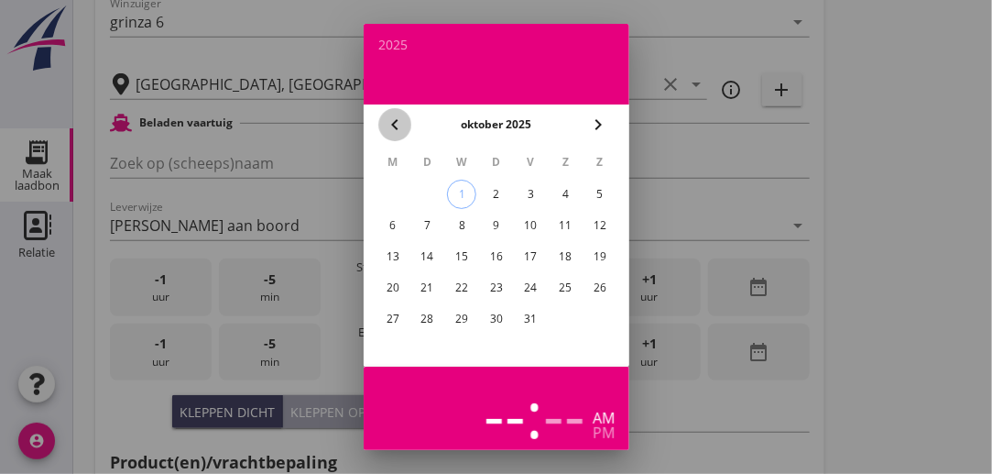
click at [393, 127] on icon "chevron_left" at bounding box center [395, 125] width 22 height 22
click at [389, 316] on div "29" at bounding box center [392, 318] width 29 height 29
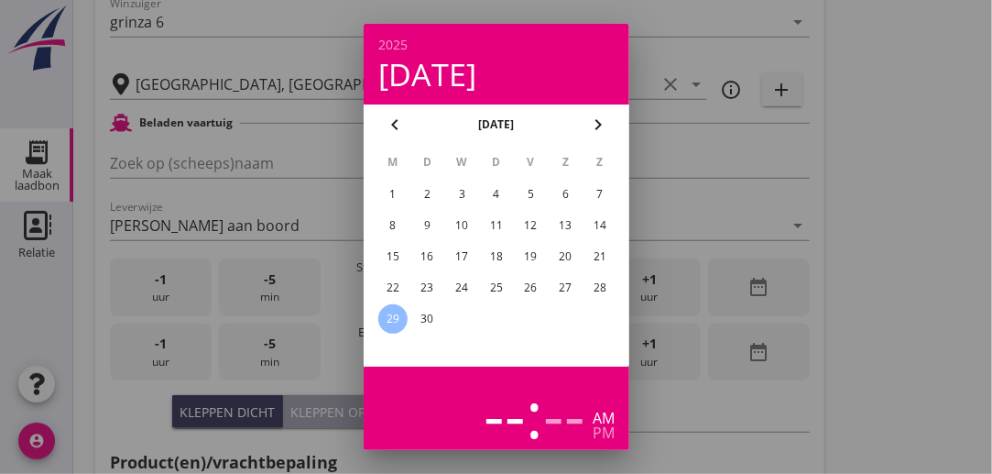
click at [706, 212] on div at bounding box center [496, 237] width 992 height 474
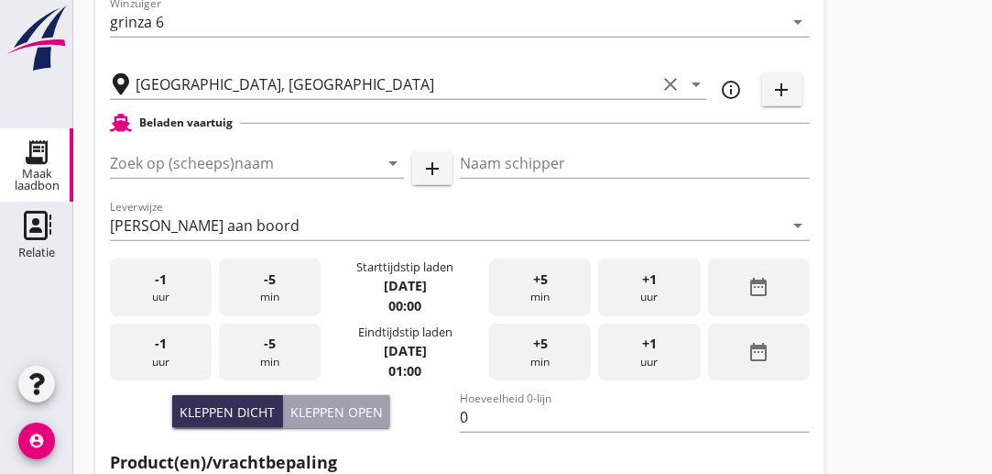
click at [630, 289] on div "+1 uur" at bounding box center [649, 287] width 102 height 58
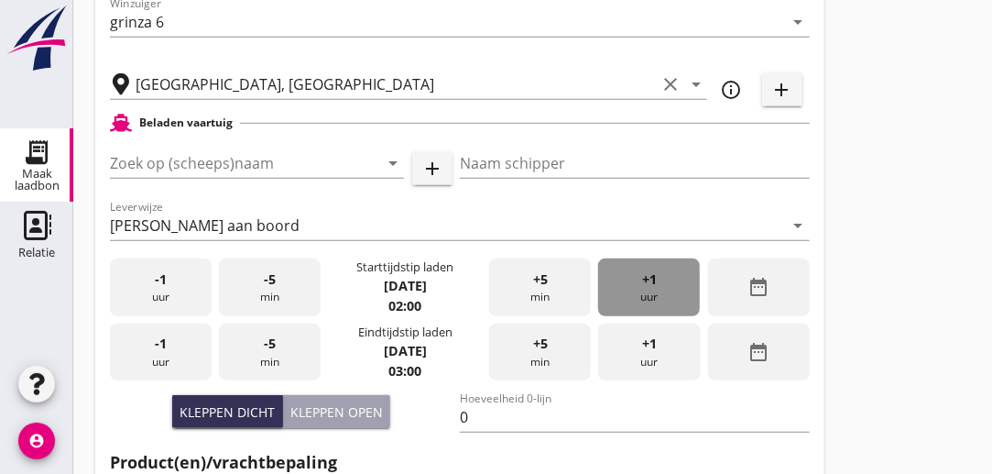
click at [630, 289] on div "+1 uur" at bounding box center [649, 287] width 102 height 58
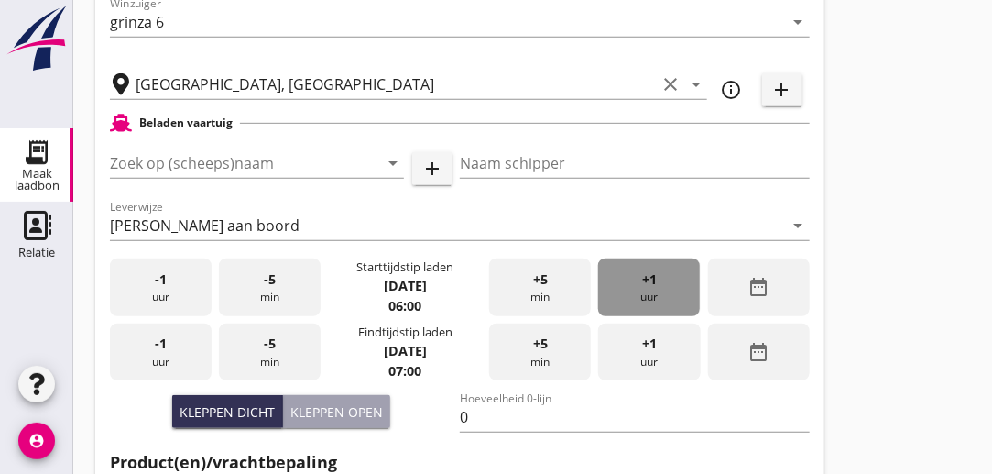
click at [630, 289] on div "+1 uur" at bounding box center [649, 287] width 102 height 58
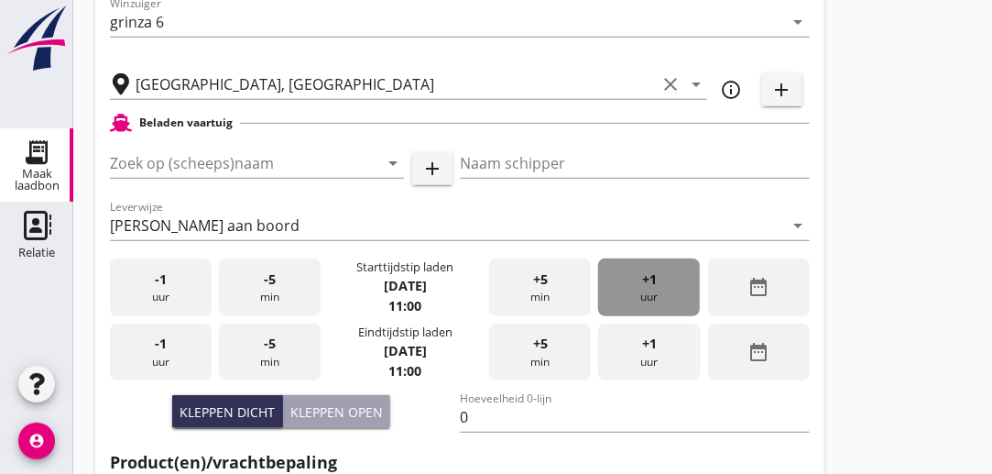
click at [630, 289] on div "+1 uur" at bounding box center [649, 287] width 102 height 58
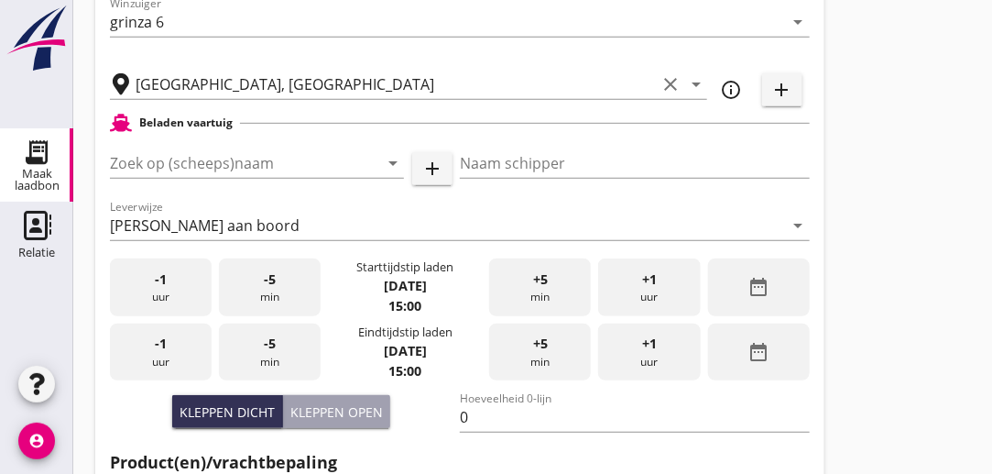
click at [630, 289] on div "+1 uur" at bounding box center [649, 287] width 102 height 58
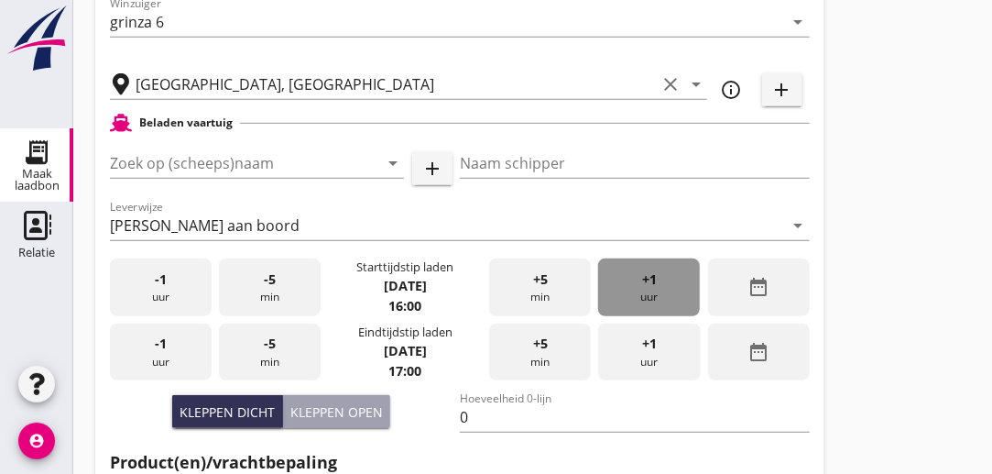
click at [630, 289] on div "+1 uur" at bounding box center [649, 287] width 102 height 58
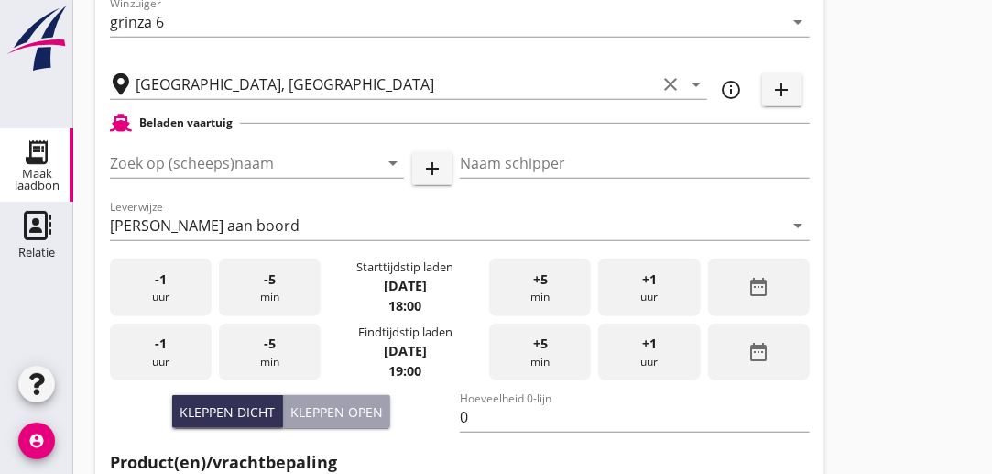
click at [630, 289] on div "+1 uur" at bounding box center [649, 287] width 102 height 58
click at [536, 275] on span "+5" at bounding box center [540, 279] width 15 height 20
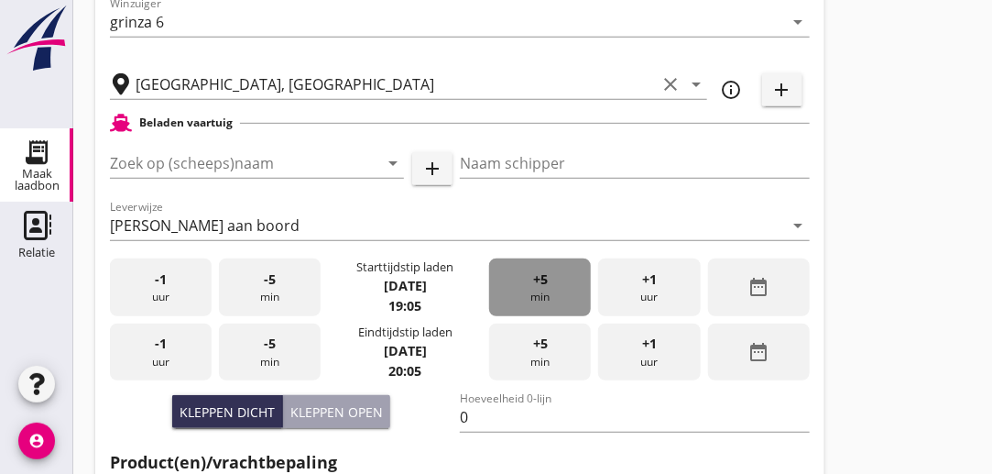
click at [536, 275] on span "+5" at bounding box center [540, 279] width 15 height 20
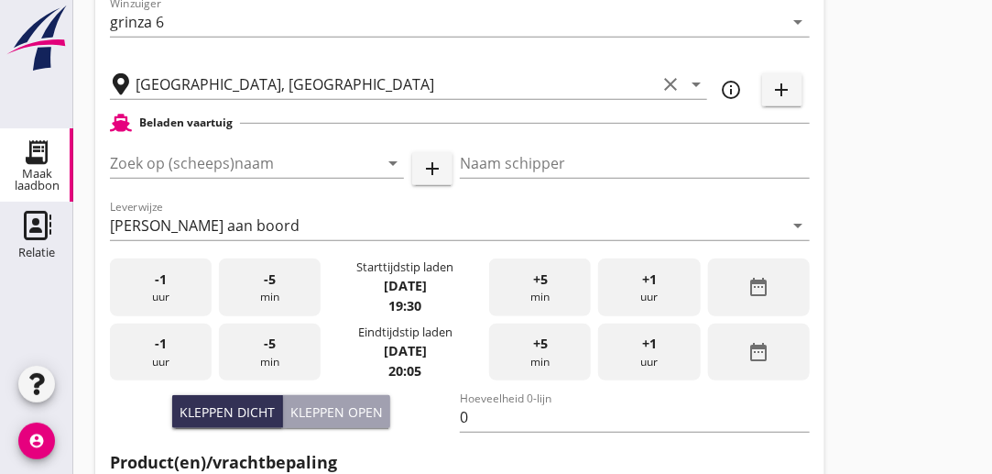
click at [536, 275] on span "+5" at bounding box center [540, 279] width 15 height 20
click at [638, 345] on div "+1 uur" at bounding box center [649, 352] width 102 height 58
click at [539, 355] on div "+5 min" at bounding box center [540, 352] width 102 height 58
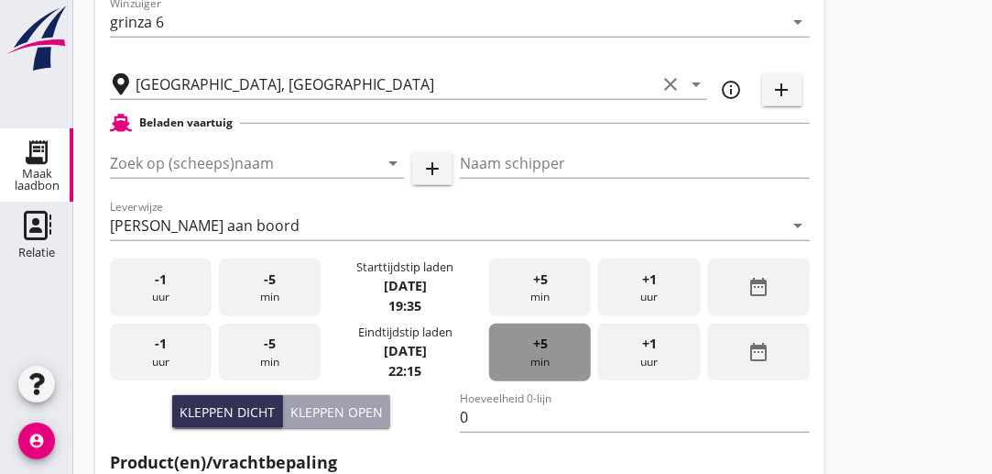
click at [539, 355] on div "+5 min" at bounding box center [540, 352] width 102 height 58
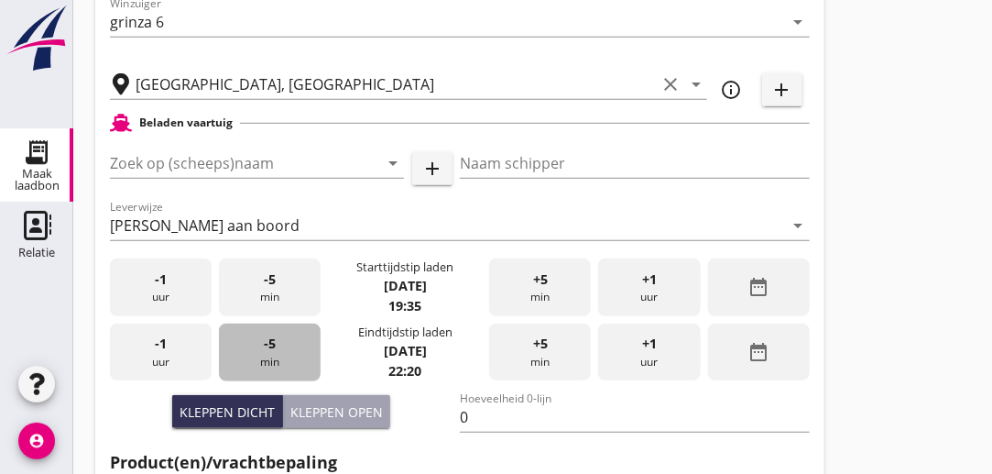
click at [289, 349] on div "-5 min" at bounding box center [270, 352] width 102 height 58
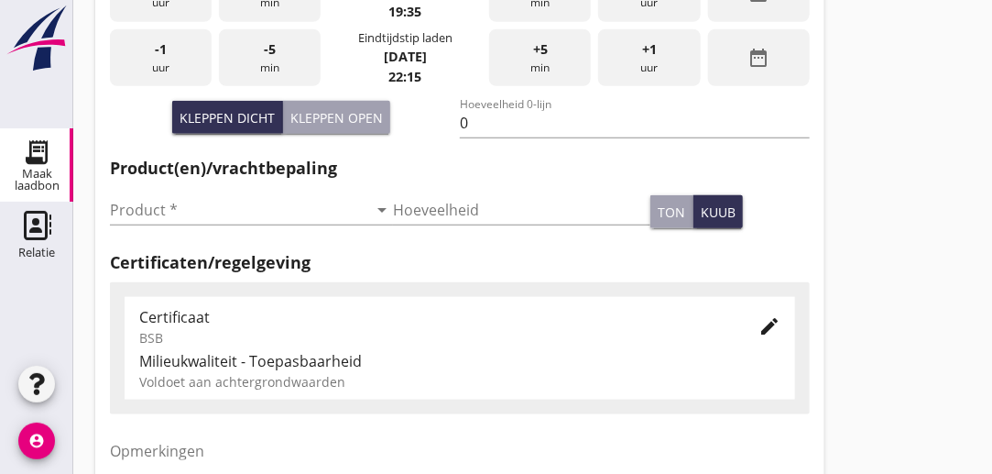
scroll to position [566, 0]
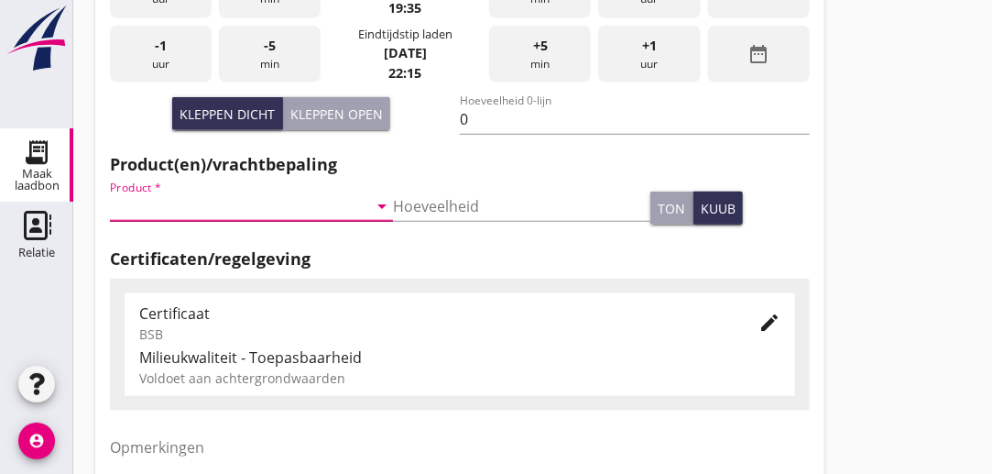
click at [245, 212] on input "Product *" at bounding box center [239, 206] width 258 height 29
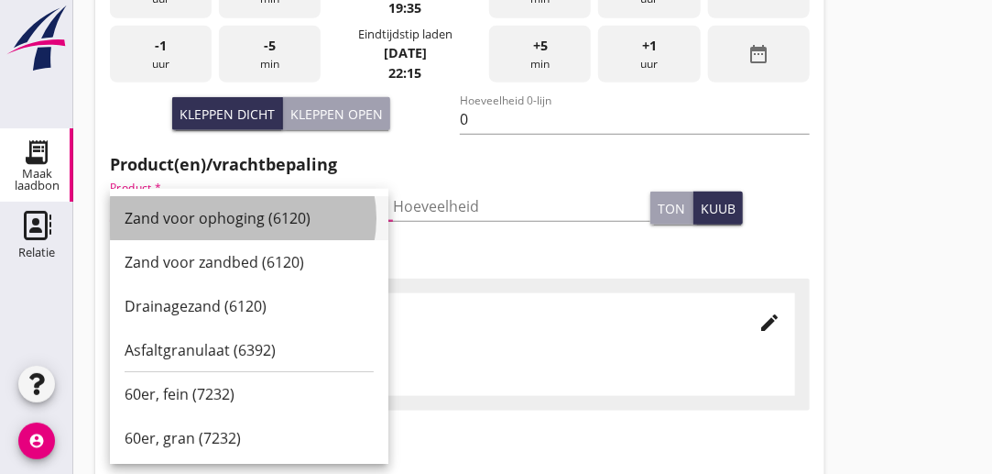
click at [228, 213] on div "Zand voor ophoging (6120)" at bounding box center [249, 218] width 249 height 22
type input "Zand voor ophoging (6120)"
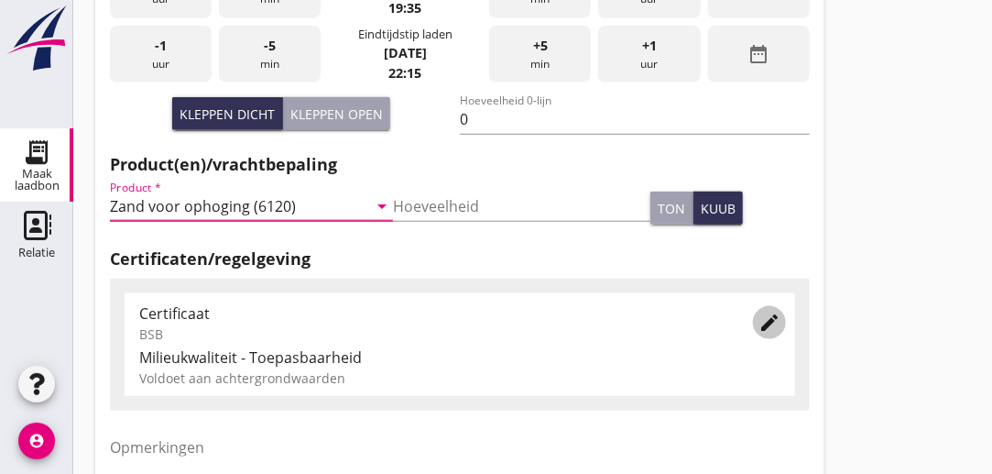
click at [773, 322] on icon "edit" at bounding box center [770, 323] width 22 height 22
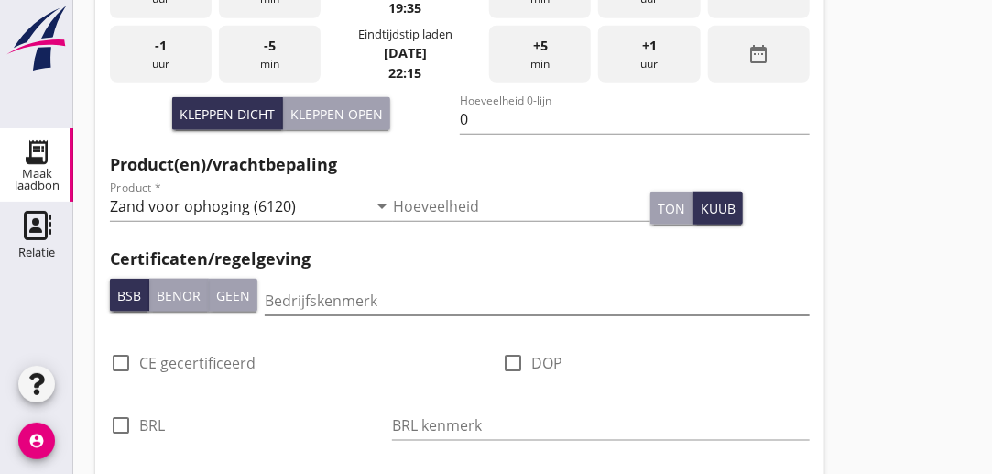
click at [425, 315] on div "Bedrijfskenmerk" at bounding box center [537, 300] width 545 height 29
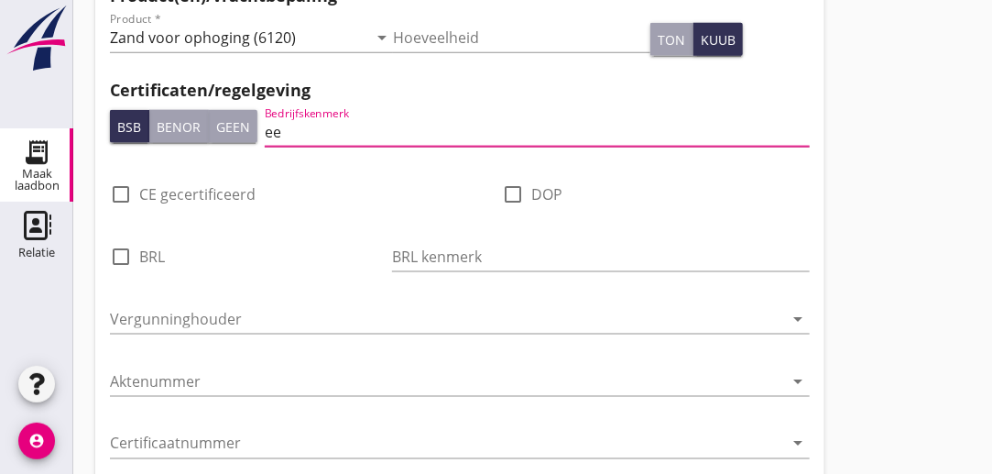
scroll to position [789, 0]
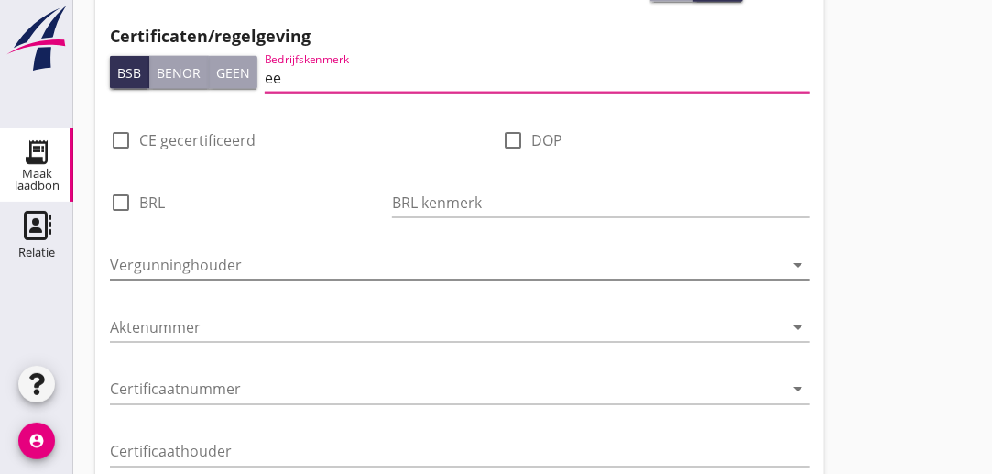
type input "ee"
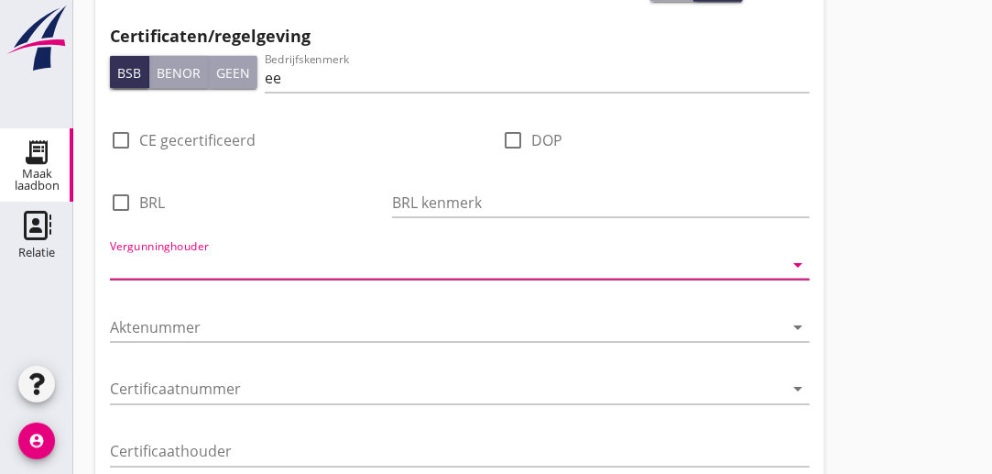
click at [729, 267] on input "Vergunninghouder" at bounding box center [447, 264] width 674 height 29
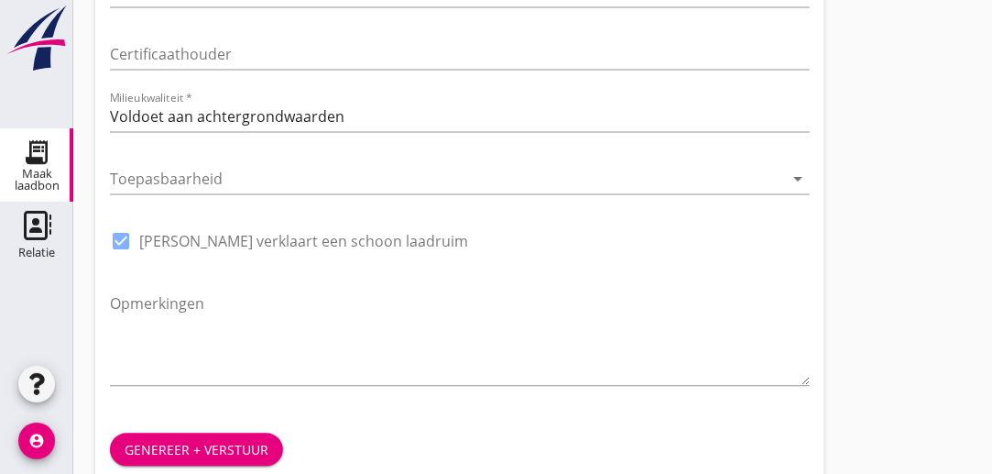
scroll to position [1215, 0]
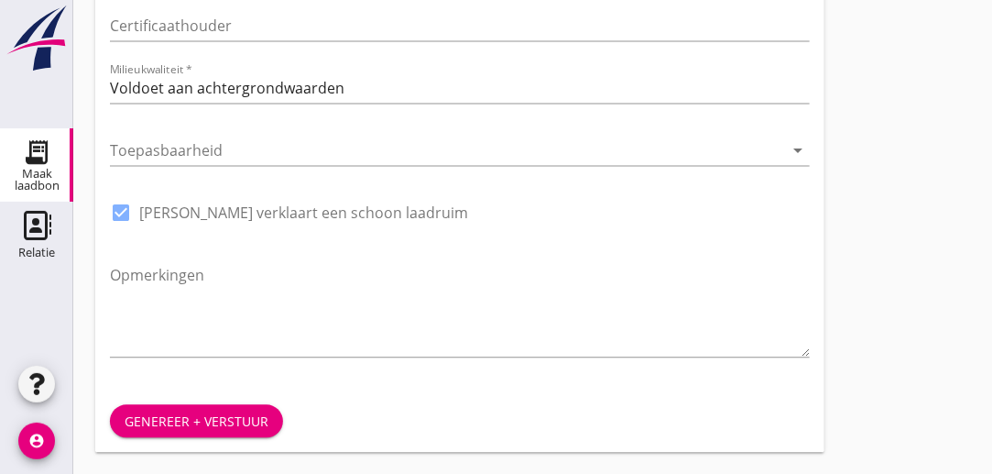
type input "eeltink"
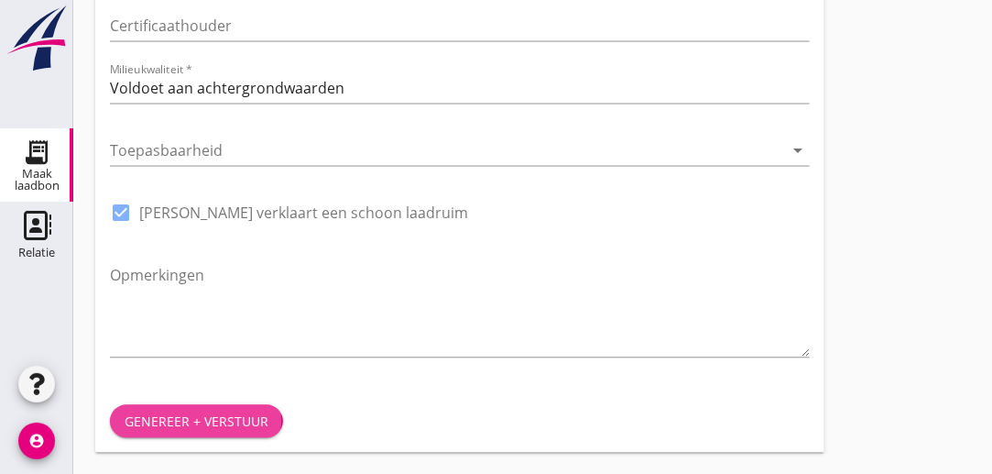
click at [169, 415] on div "Genereer + verstuur" at bounding box center [197, 420] width 144 height 19
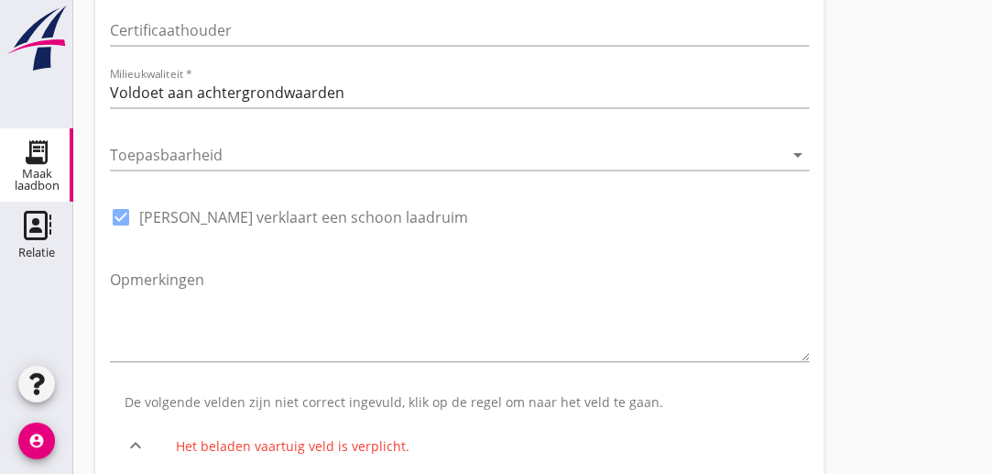
scroll to position [1219, 0]
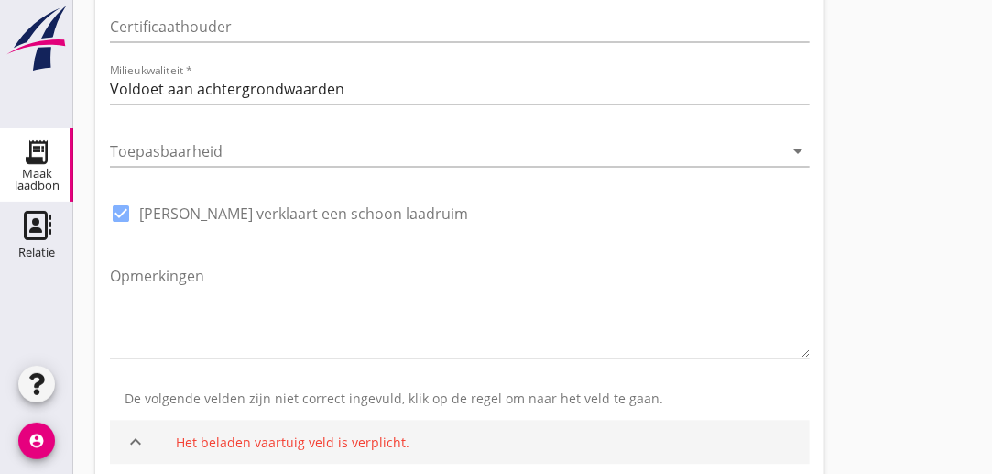
click at [233, 437] on div "Het beladen vaartuig veld is verplicht." at bounding box center [485, 442] width 619 height 19
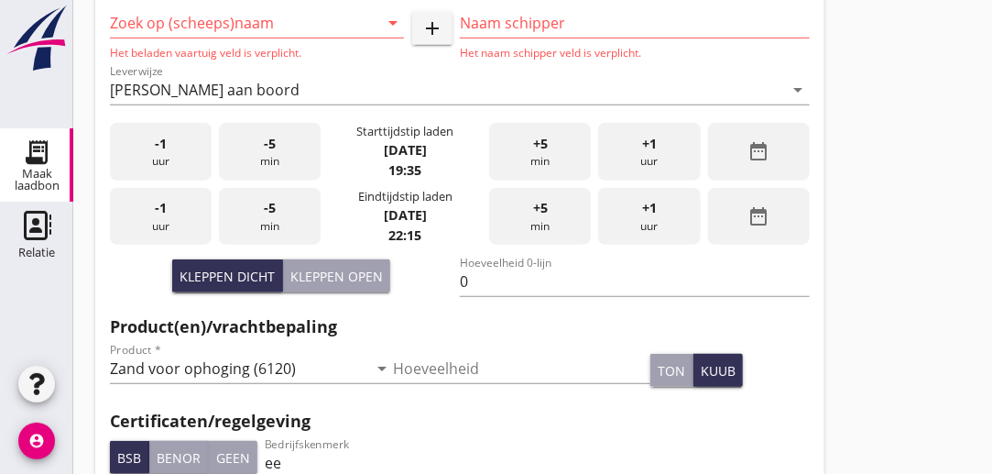
scroll to position [405, 0]
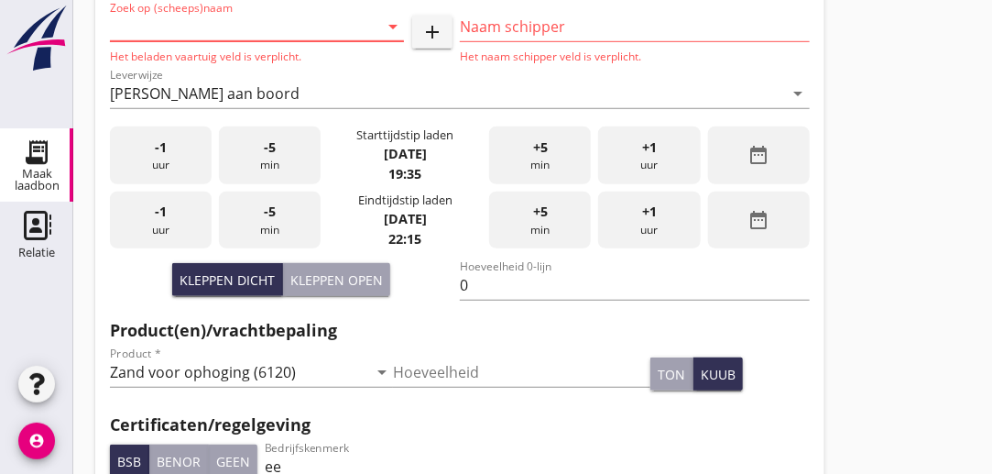
click at [268, 27] on input "Zoek op (scheeps)naam" at bounding box center [231, 26] width 243 height 29
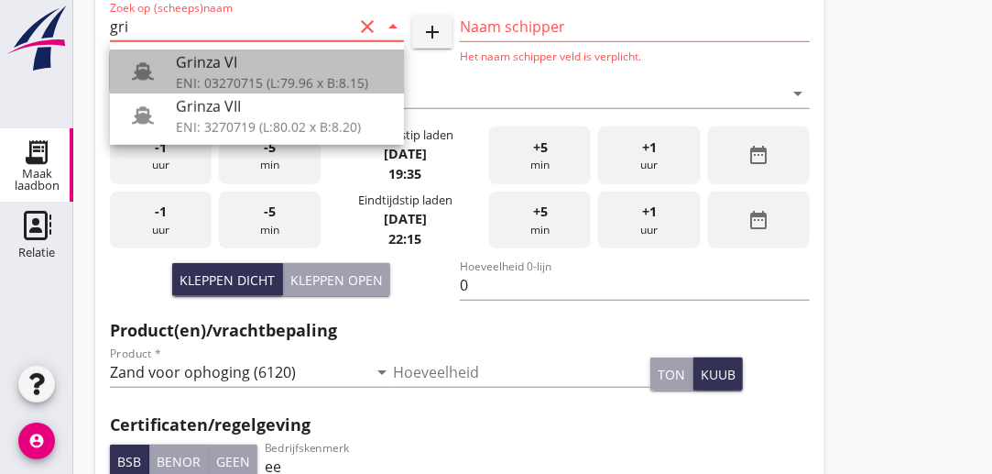
click at [224, 71] on div "Grinza VI" at bounding box center [283, 61] width 214 height 22
type input "Grinza VI"
type input "[PERSON_NAME]"
type input "646"
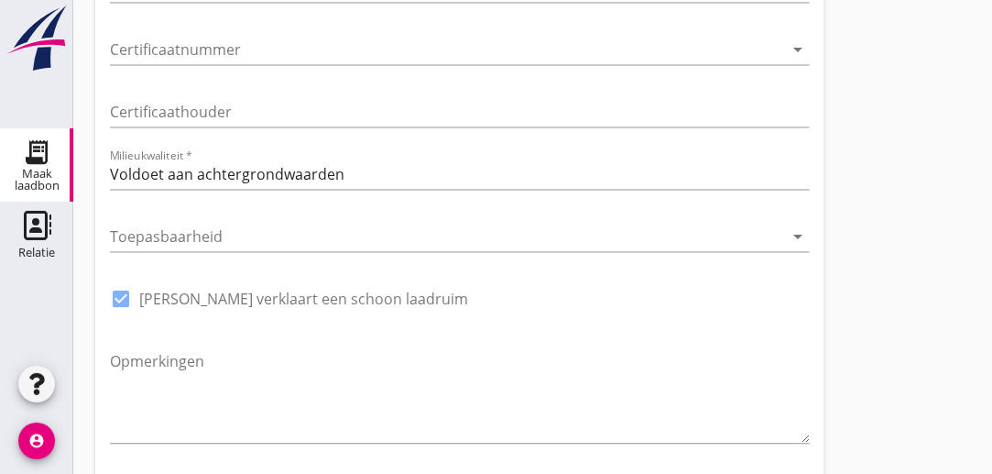
scroll to position [1215, 0]
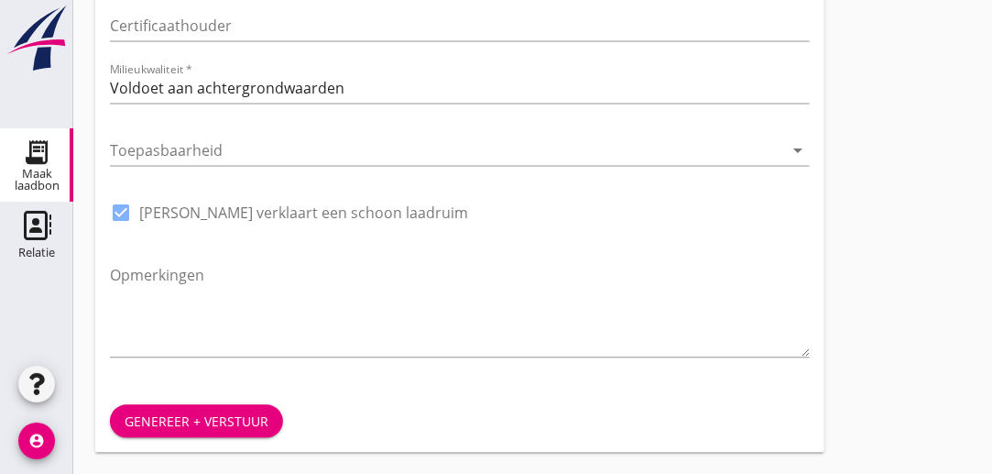
type input "Grinza VI"
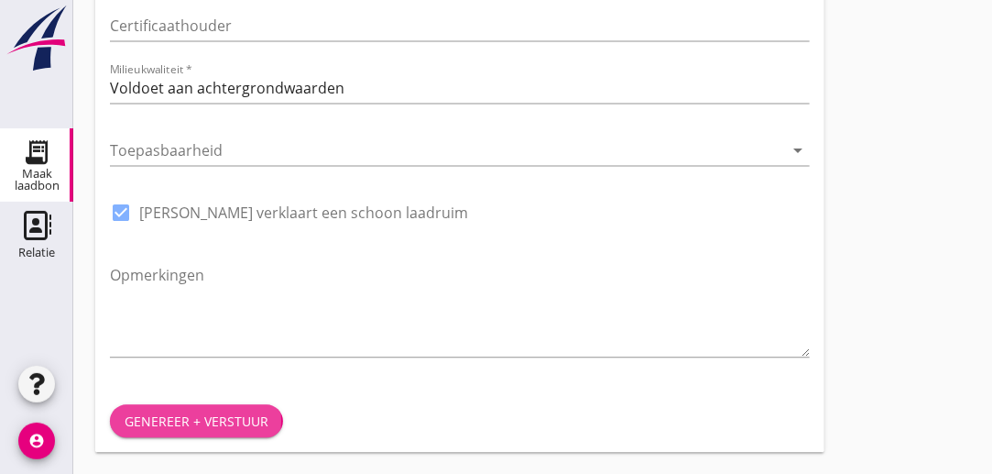
click at [224, 424] on div "Genereer + verstuur" at bounding box center [197, 420] width 144 height 19
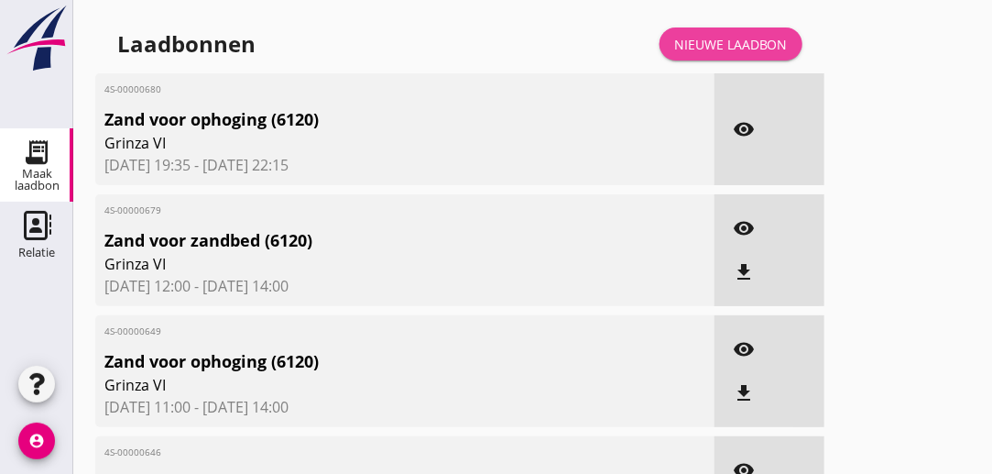
click at [754, 50] on div "Nieuwe laadbon" at bounding box center [731, 44] width 114 height 19
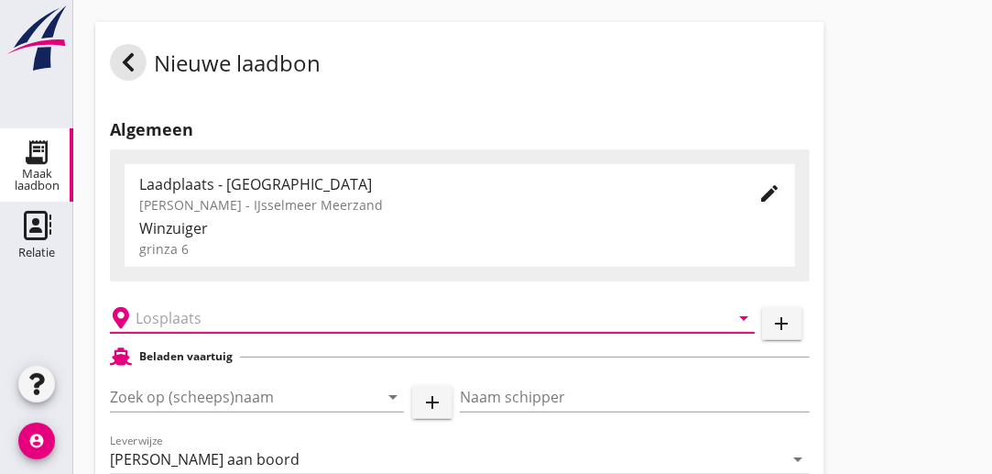
click at [271, 319] on input "text" at bounding box center [420, 317] width 568 height 29
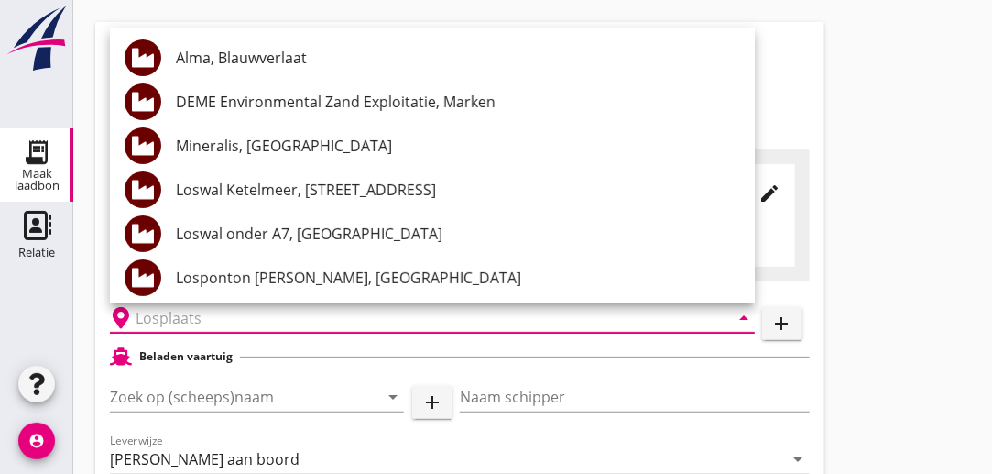
type input "E"
click at [782, 320] on icon "add" at bounding box center [783, 323] width 22 height 22
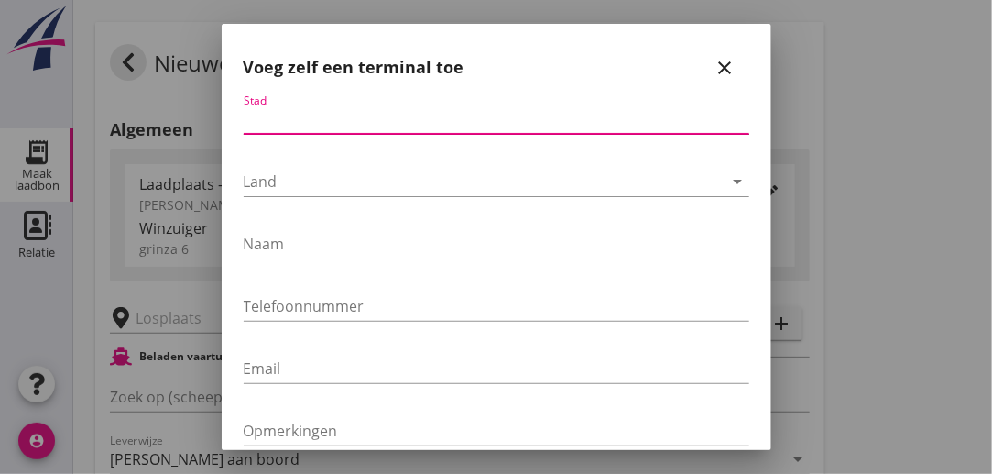
click at [306, 121] on input "Stad" at bounding box center [497, 118] width 506 height 29
type input "IJsselmeer"
click at [301, 181] on div at bounding box center [484, 181] width 480 height 29
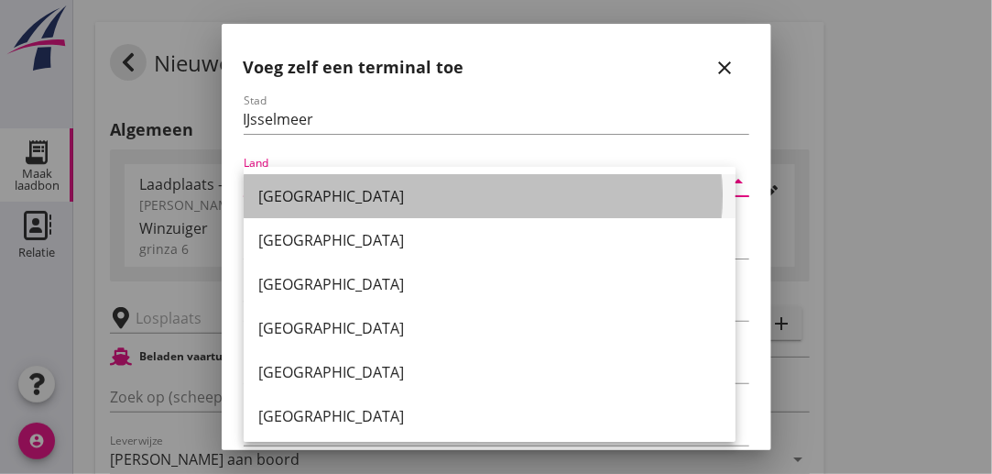
click at [307, 192] on div "[GEOGRAPHIC_DATA]" at bounding box center [489, 196] width 463 height 22
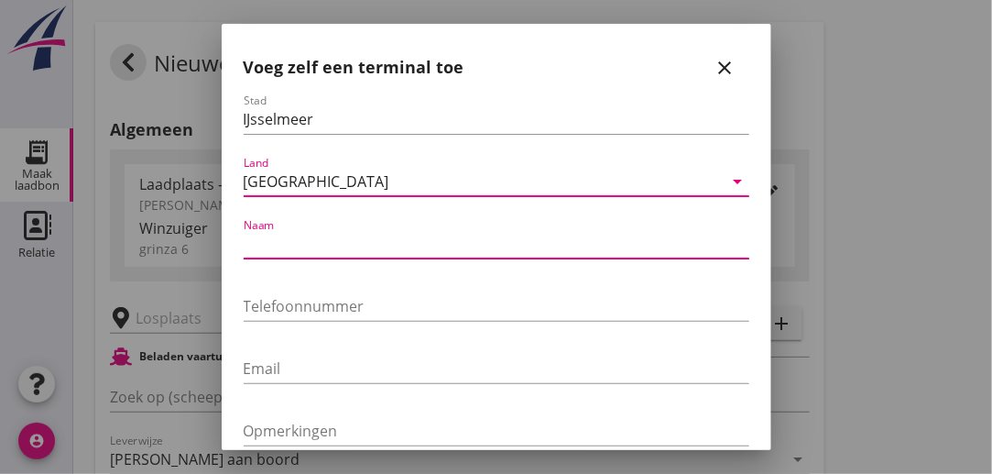
click at [302, 250] on input "Naam" at bounding box center [497, 243] width 506 height 29
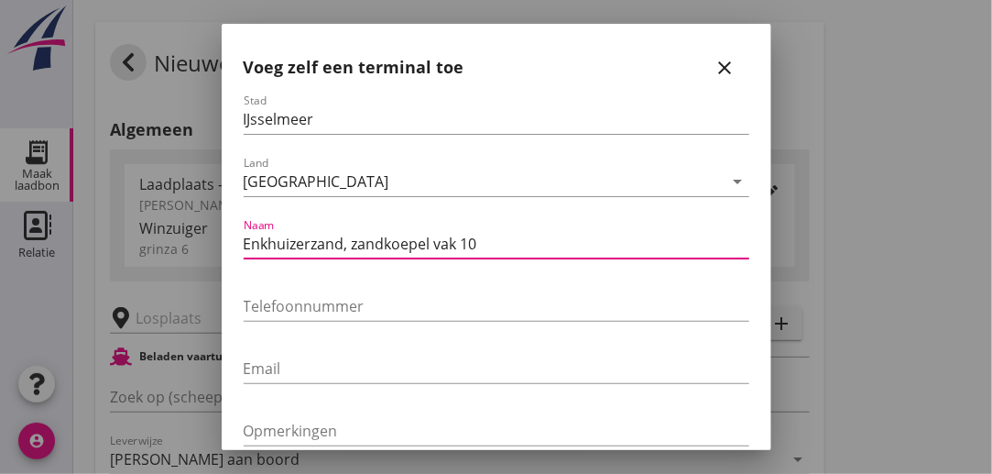
type input "Enkhuizerzand, zandkoepel vak 10"
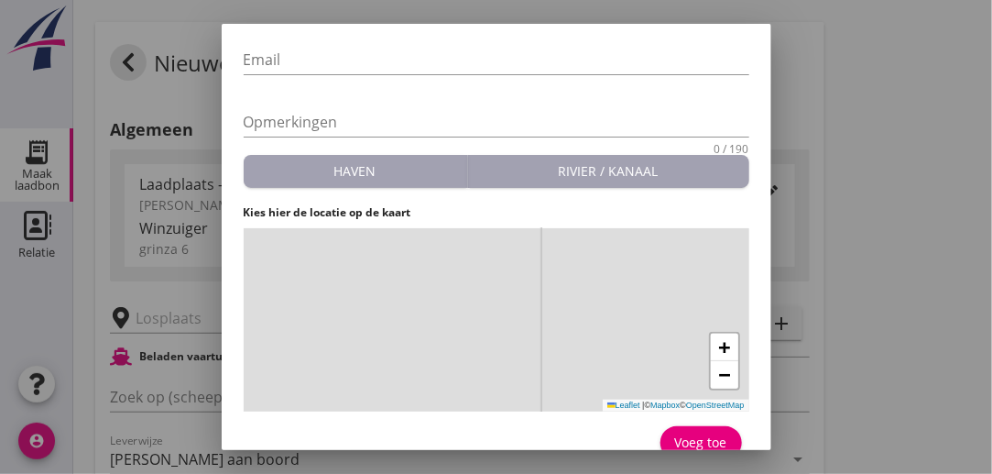
scroll to position [334, 0]
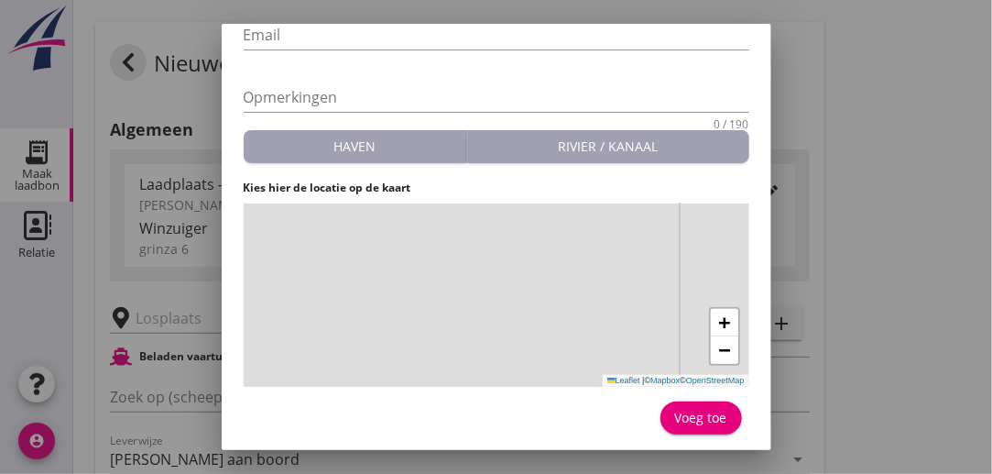
drag, startPoint x: 464, startPoint y: 312, endPoint x: 616, endPoint y: 401, distance: 176.2
click at [616, 401] on form "Stad IJsselmeer Land [GEOGRAPHIC_DATA] arrow_drop_down Naam Enkhuizerzand, zand…" at bounding box center [497, 100] width 506 height 680
drag, startPoint x: 493, startPoint y: 247, endPoint x: 593, endPoint y: 378, distance: 164.8
click at [593, 378] on div "+ − Leaflet | © Mapbox © OpenStreetMap" at bounding box center [497, 294] width 506 height 183
click at [585, 311] on div "+ − Leaflet | © Mapbox © OpenStreetMap" at bounding box center [497, 294] width 506 height 183
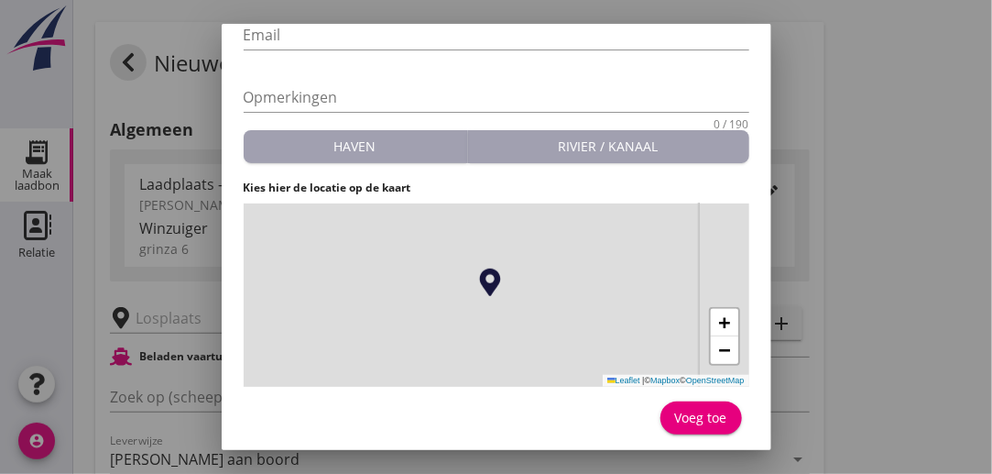
click at [699, 418] on div "Voeg toe" at bounding box center [701, 417] width 52 height 19
type input "Enkhuizerzand, zandkoepel vak 10"
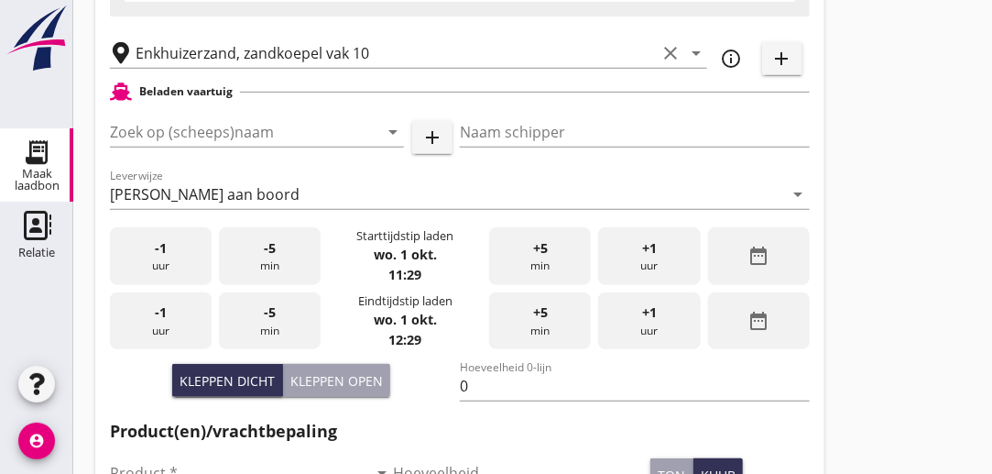
scroll to position [267, 0]
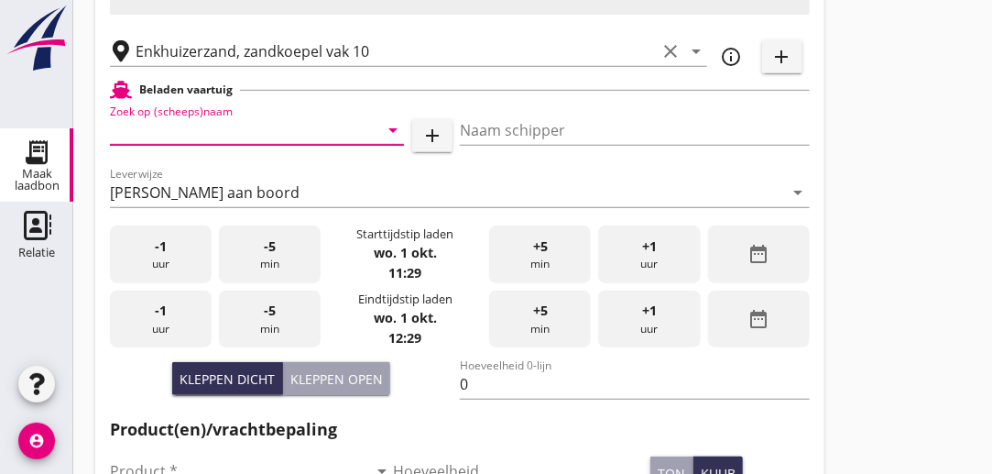
click at [290, 129] on input "Zoek op (scheeps)naam" at bounding box center [231, 129] width 243 height 29
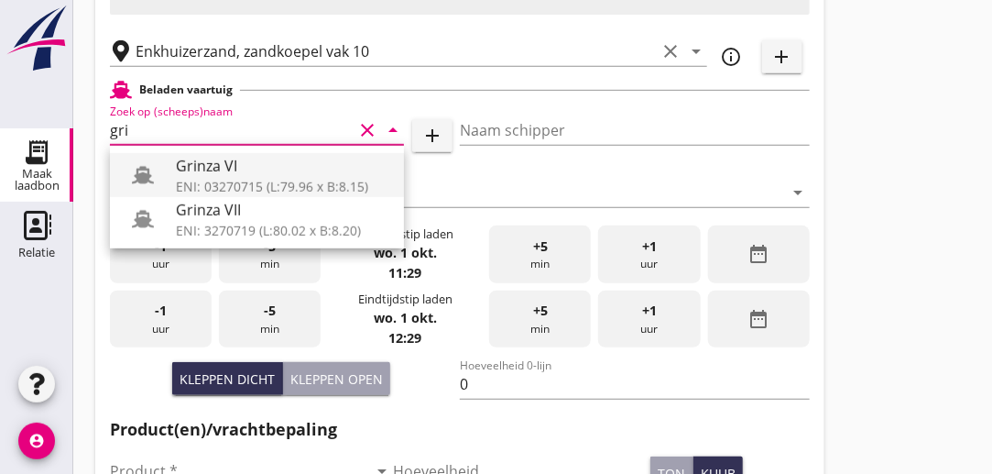
click at [237, 173] on div "Grinza VI" at bounding box center [283, 166] width 214 height 22
type input "Grinza VI"
type input "[PERSON_NAME]"
type input "646"
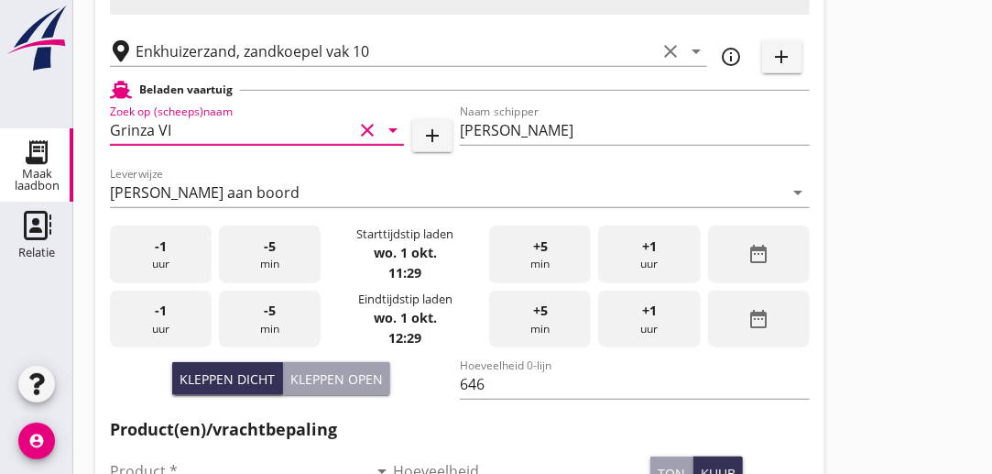
type input "Grinza VI"
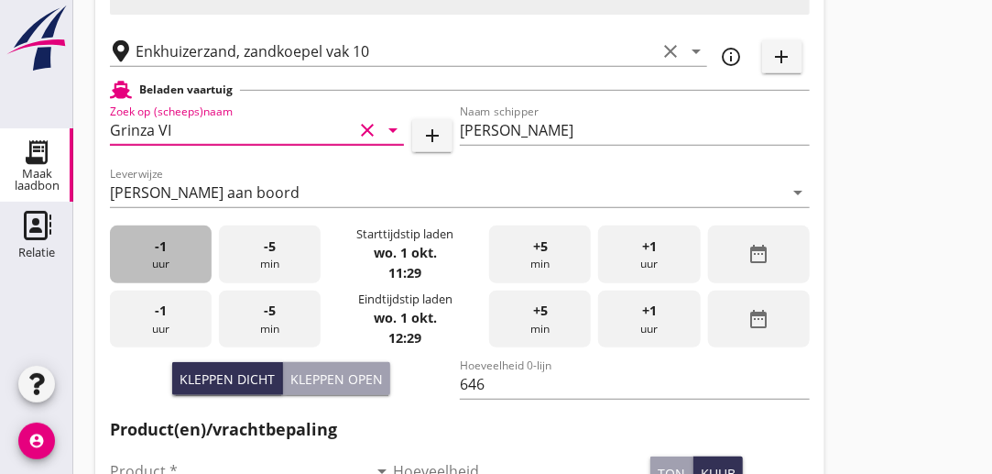
click at [187, 250] on div "-1 uur" at bounding box center [161, 254] width 102 height 58
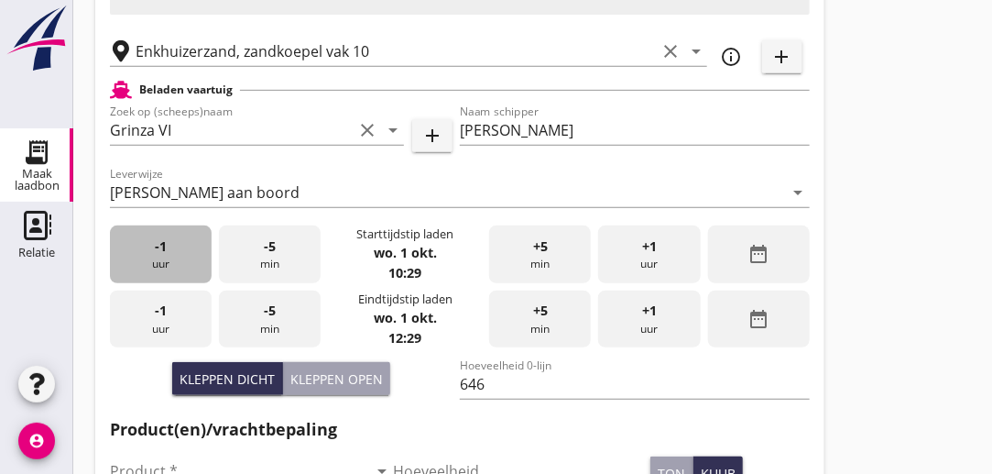
click at [187, 250] on div "-1 uur" at bounding box center [161, 254] width 102 height 58
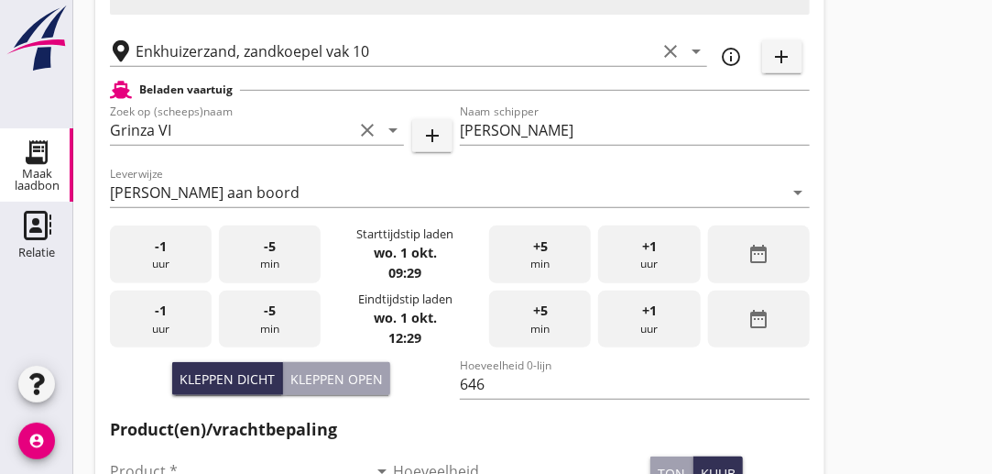
click at [187, 250] on div "-1 uur" at bounding box center [161, 254] width 102 height 58
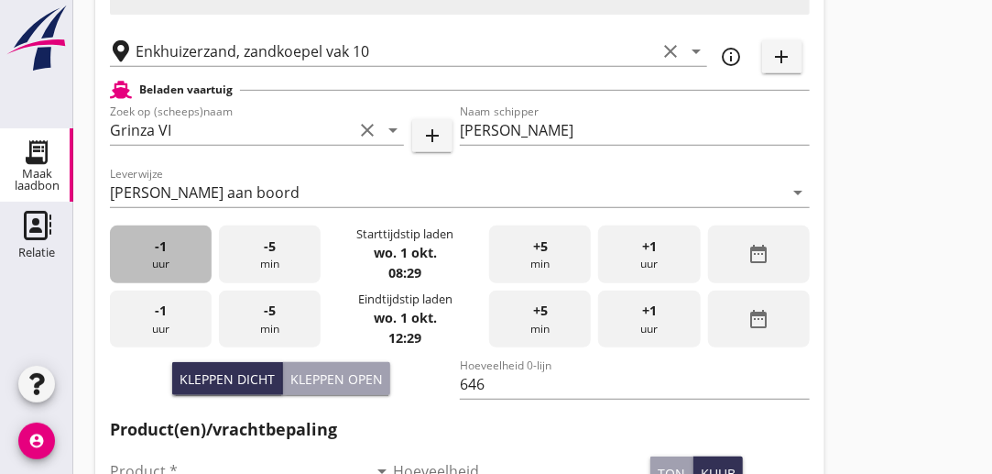
click at [187, 250] on div "-1 uur" at bounding box center [161, 254] width 102 height 58
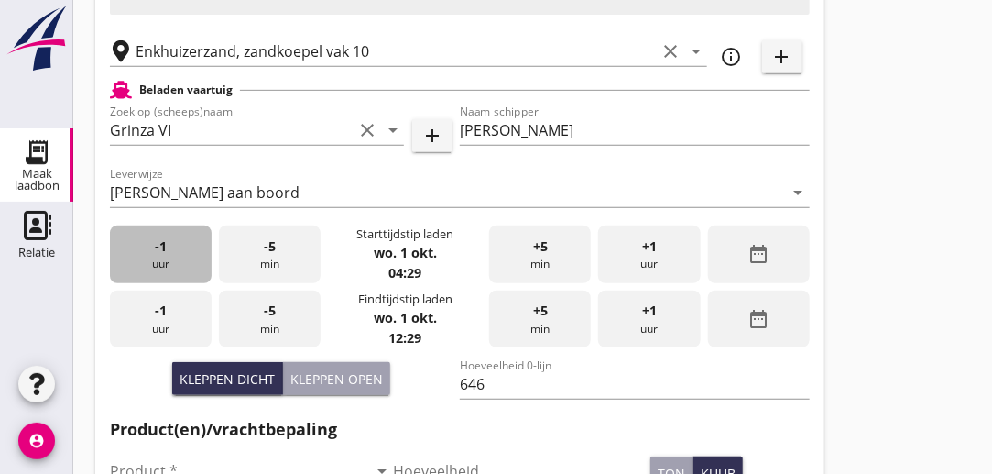
click at [187, 250] on div "-1 uur" at bounding box center [161, 254] width 102 height 58
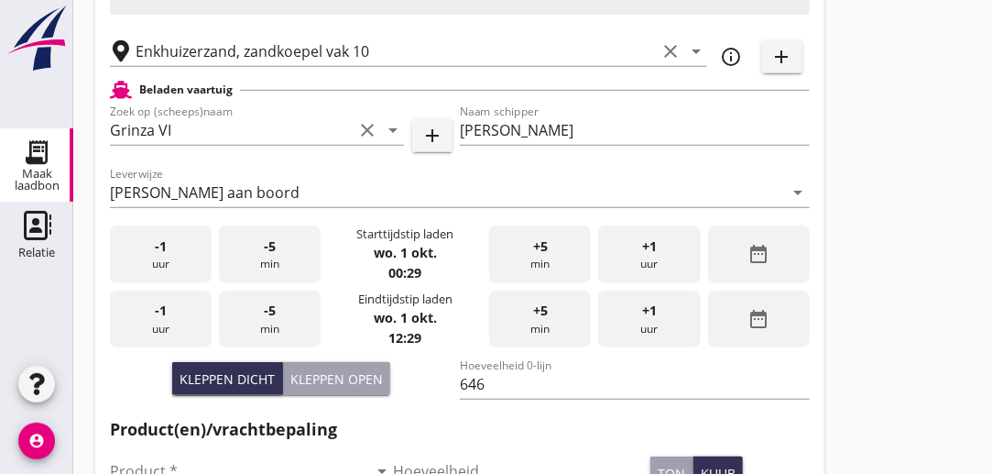
click at [187, 250] on div "-1 uur" at bounding box center [161, 254] width 102 height 58
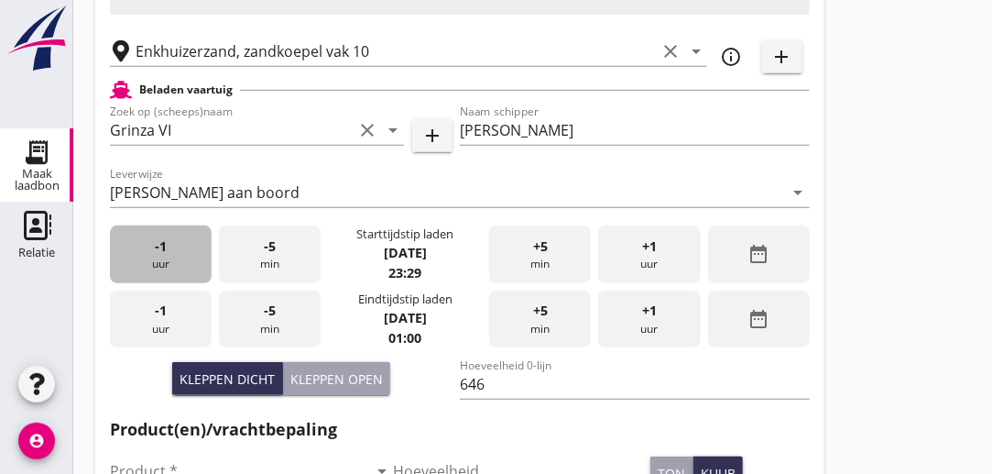
click at [187, 250] on div "-1 uur" at bounding box center [161, 254] width 102 height 58
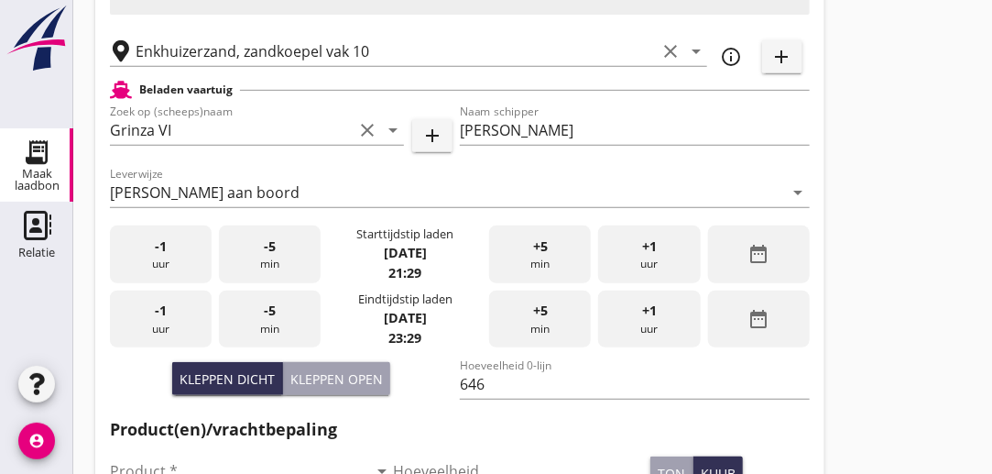
click at [282, 241] on div "-5 min" at bounding box center [270, 254] width 102 height 58
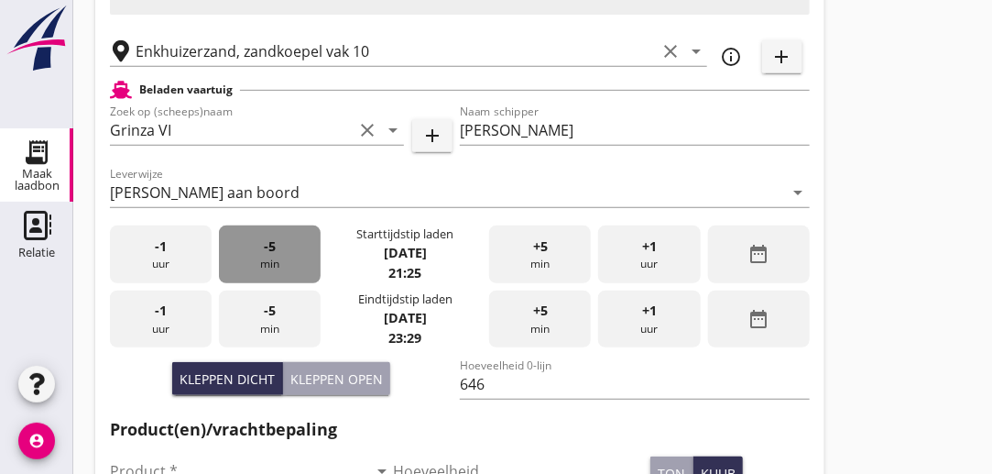
click at [282, 241] on div "-5 min" at bounding box center [270, 254] width 102 height 58
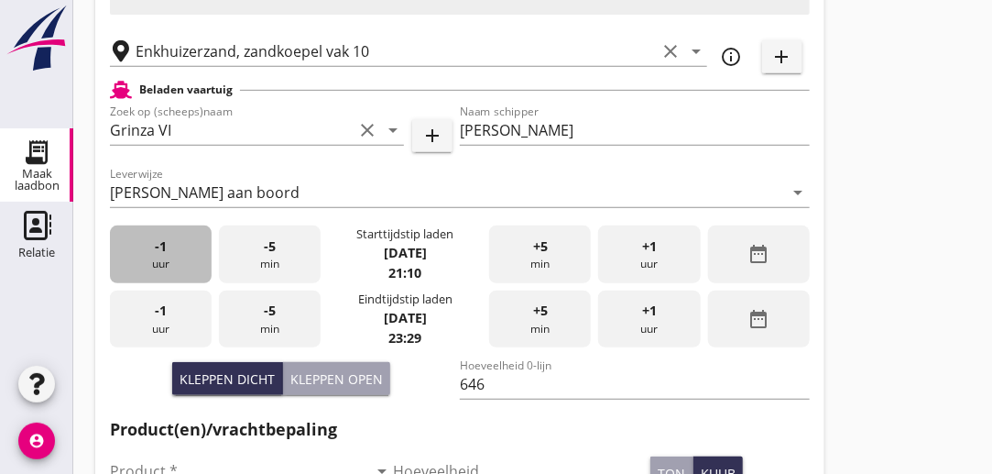
click at [194, 250] on div "-1 uur" at bounding box center [161, 254] width 102 height 58
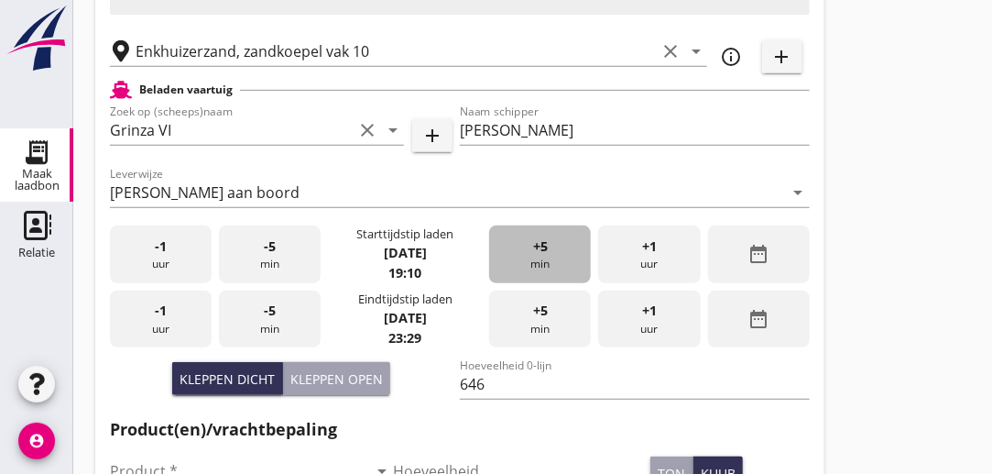
click at [521, 253] on div "+5 min" at bounding box center [540, 254] width 102 height 58
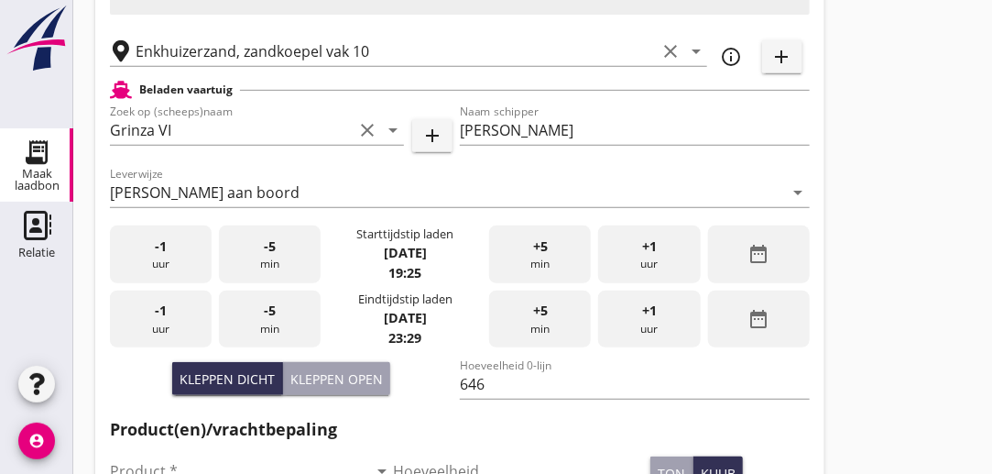
click at [521, 253] on div "+5 min" at bounding box center [540, 254] width 102 height 58
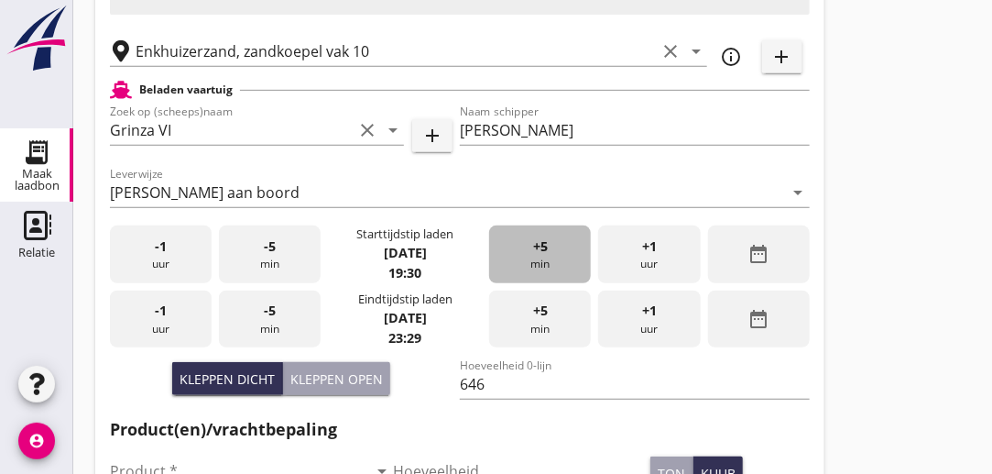
click at [521, 253] on div "+5 min" at bounding box center [540, 254] width 102 height 58
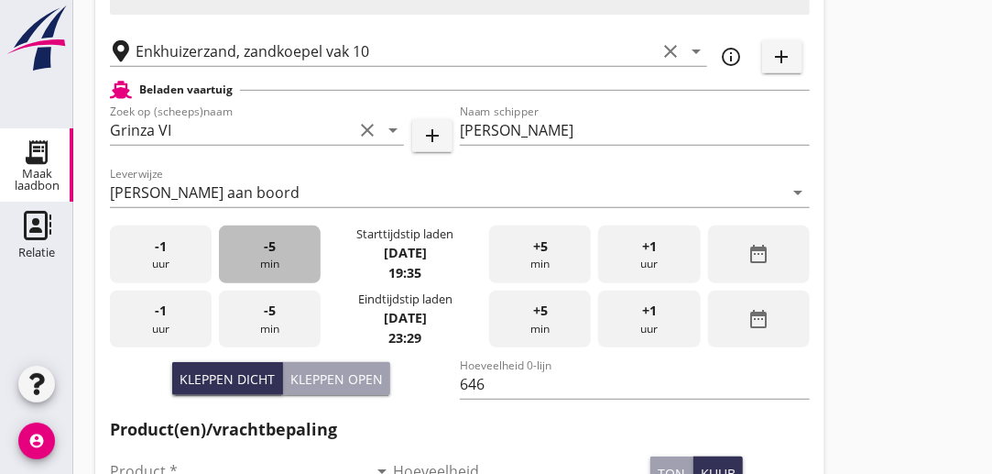
click at [271, 257] on div "-5 min" at bounding box center [270, 254] width 102 height 58
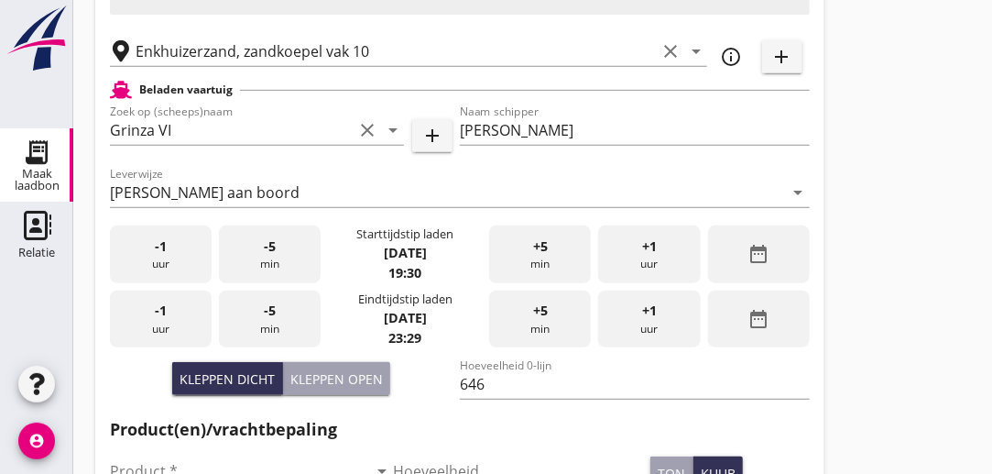
click at [182, 320] on div "-1 uur" at bounding box center [161, 319] width 102 height 58
click at [274, 321] on div "-5 min" at bounding box center [270, 319] width 102 height 58
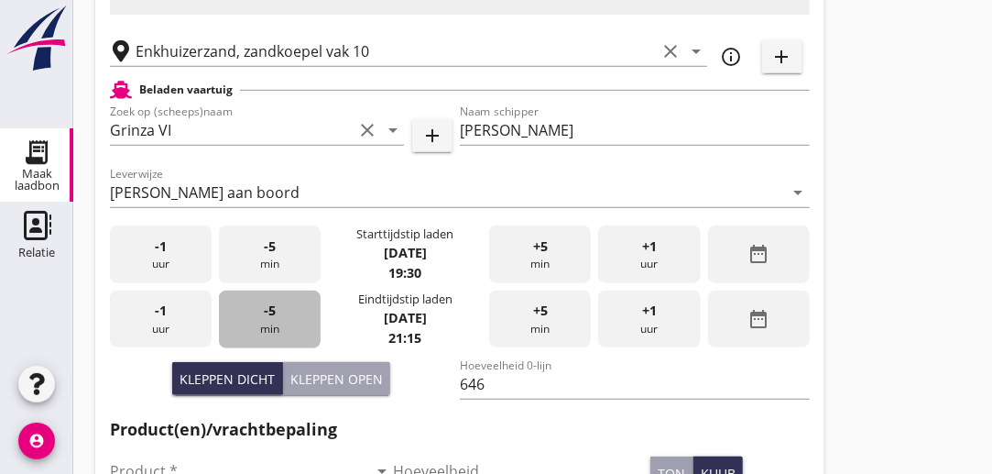
click at [274, 321] on div "-5 min" at bounding box center [270, 319] width 102 height 58
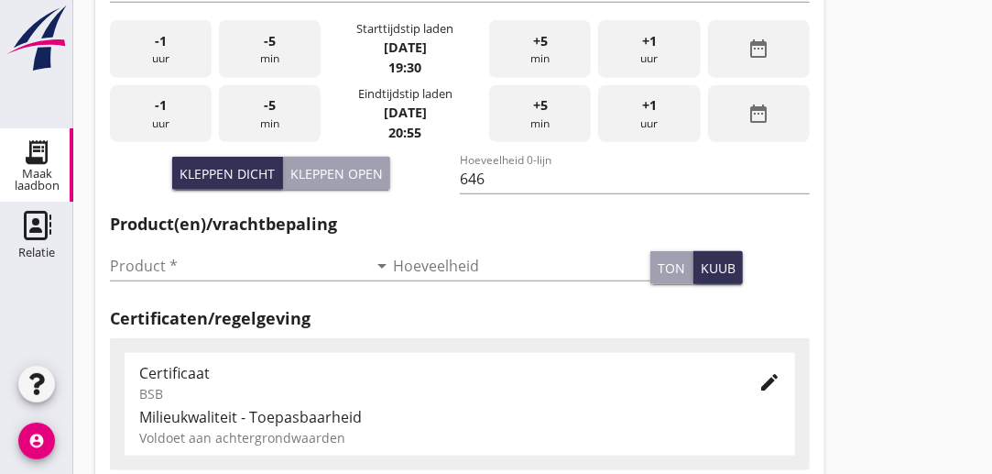
scroll to position [491, 0]
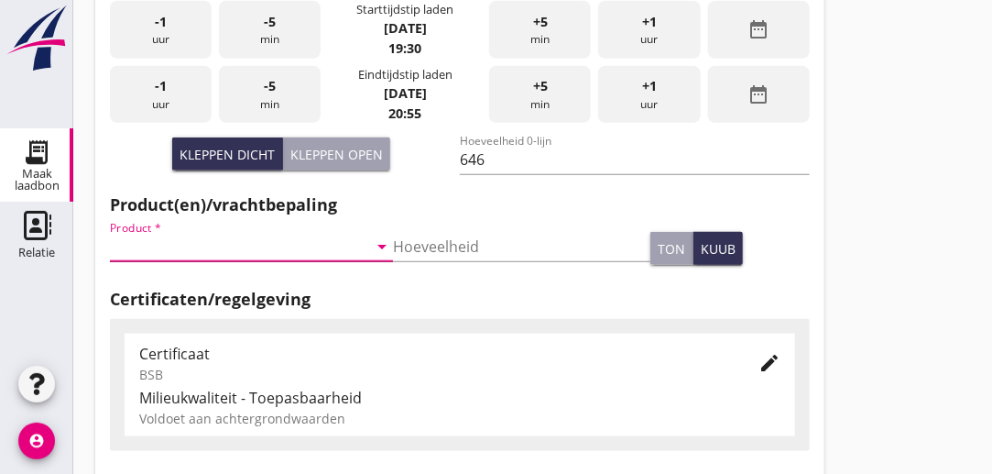
click at [191, 248] on input "Product *" at bounding box center [239, 246] width 258 height 29
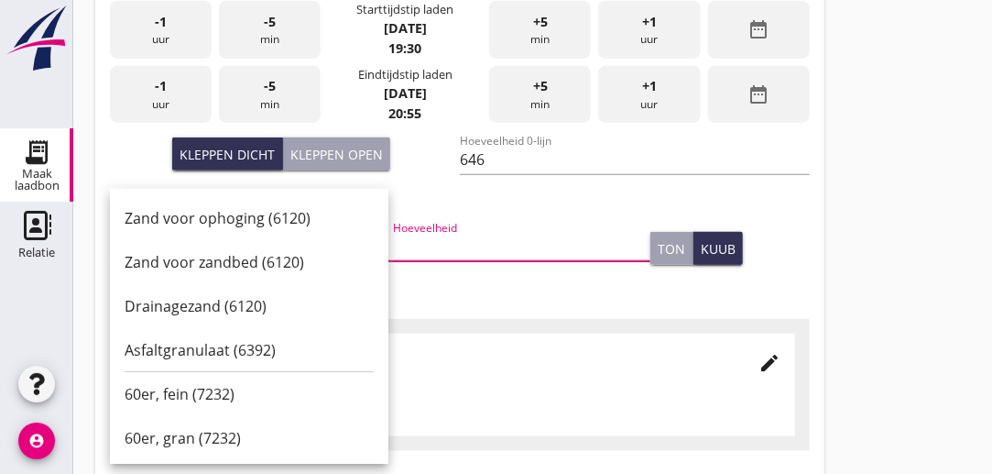
click at [444, 236] on input "Hoeveelheid" at bounding box center [522, 246] width 258 height 29
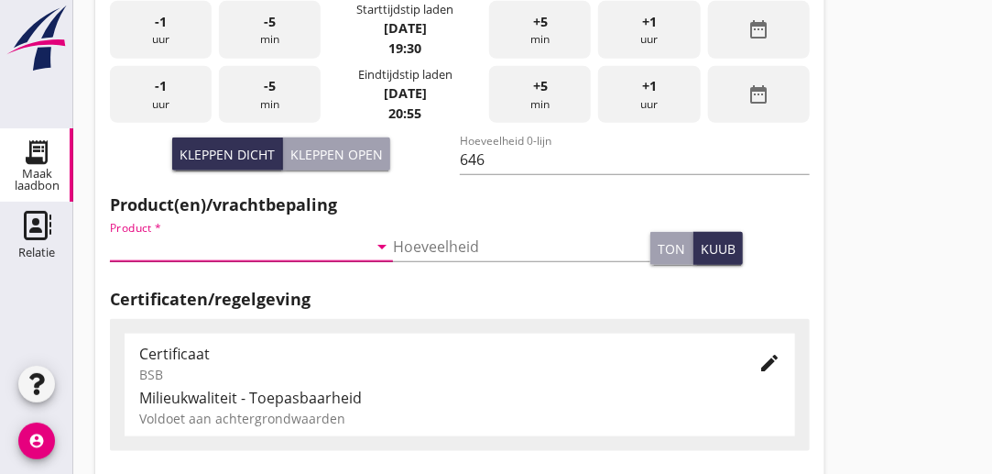
click at [185, 243] on input "Product *" at bounding box center [239, 246] width 258 height 29
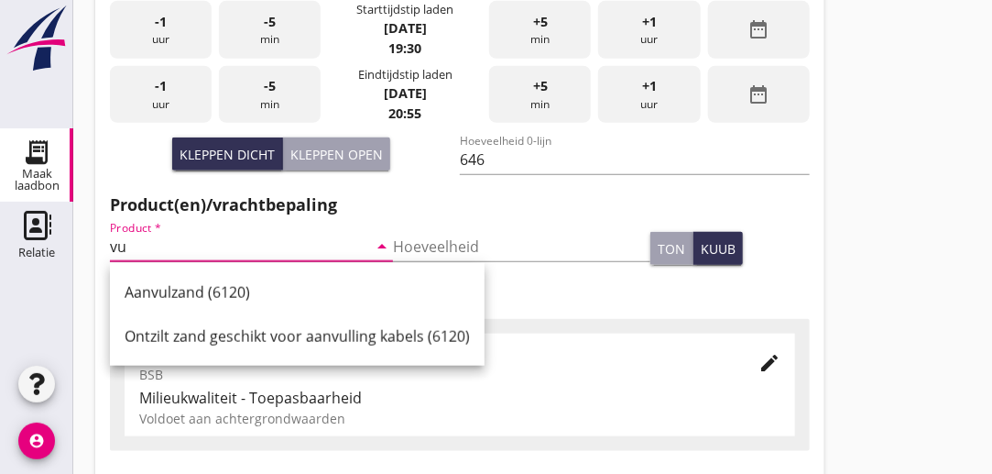
type input "v"
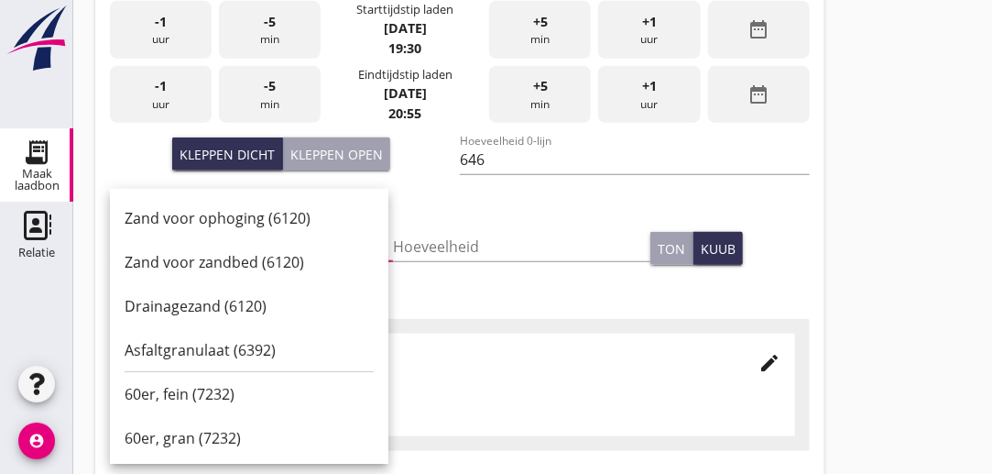
click at [459, 203] on h2 "Product(en)/vrachtbepaling" at bounding box center [460, 204] width 700 height 25
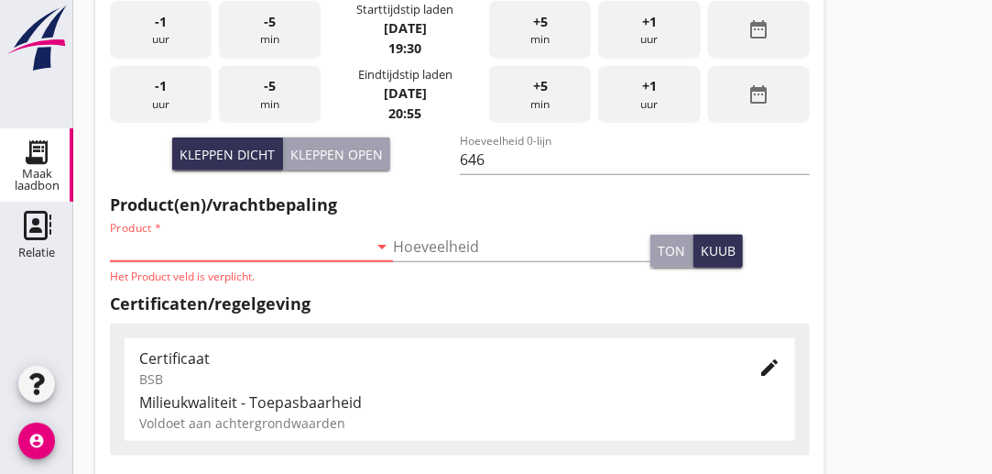
click at [208, 245] on input "Product *" at bounding box center [239, 246] width 258 height 29
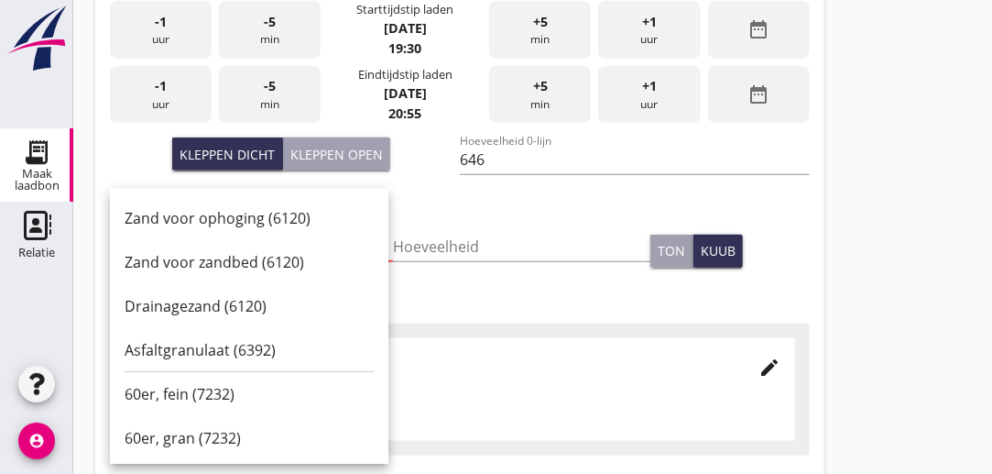
click at [518, 225] on div "Hoeveelheid" at bounding box center [522, 250] width 258 height 59
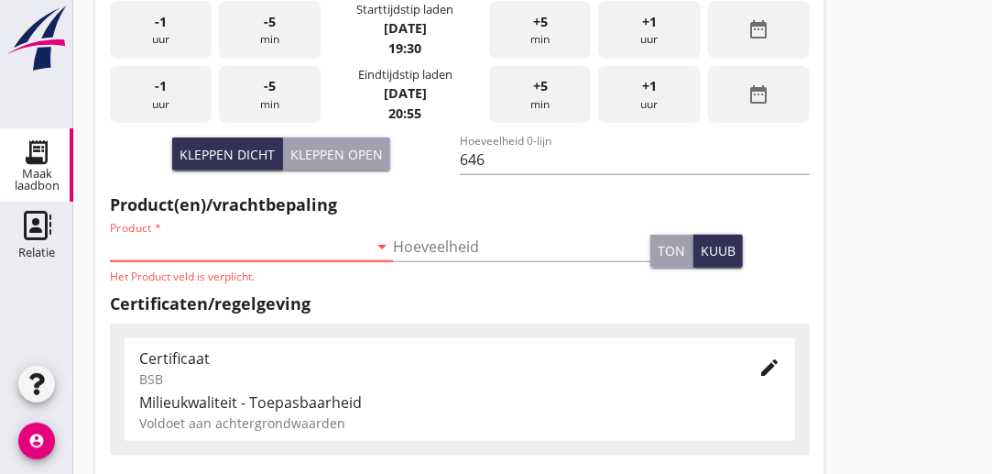
click at [198, 247] on input "Product *" at bounding box center [239, 246] width 258 height 29
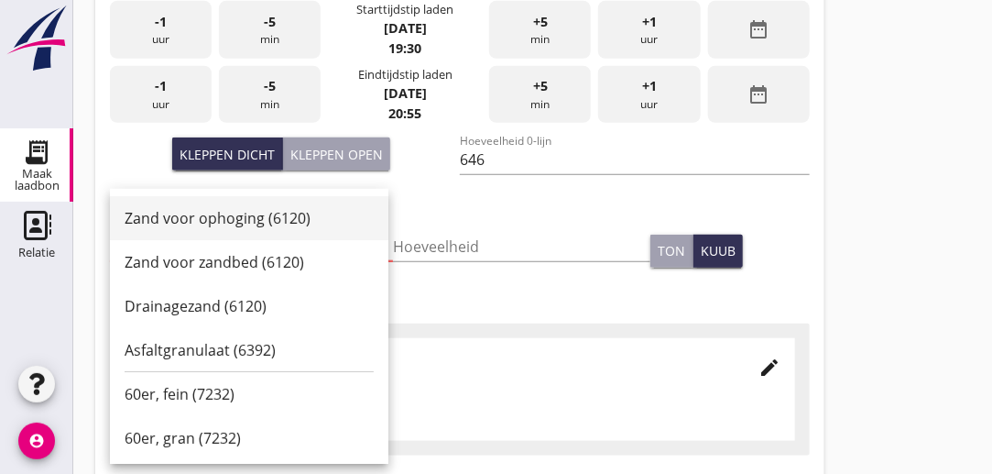
click at [213, 227] on div "Zand voor ophoging (6120)" at bounding box center [249, 218] width 249 height 22
type input "Zand voor ophoging (6120)"
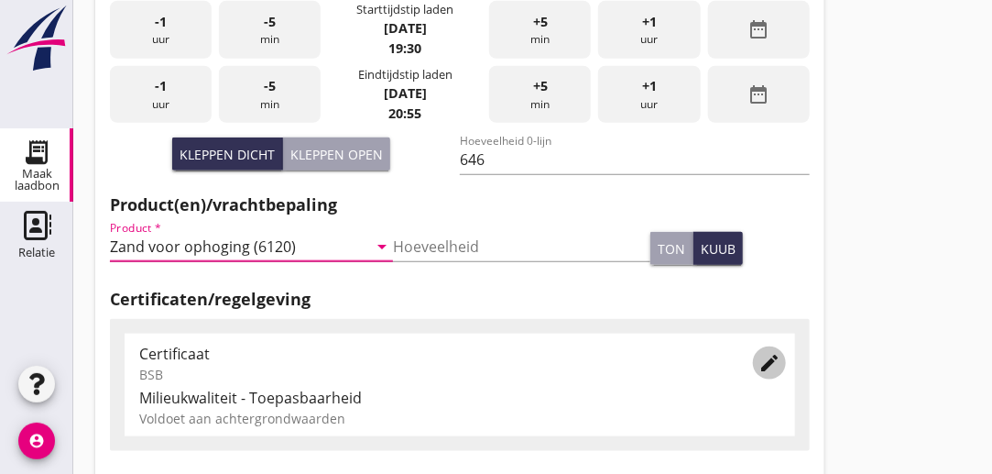
click at [767, 364] on icon "edit" at bounding box center [770, 363] width 22 height 22
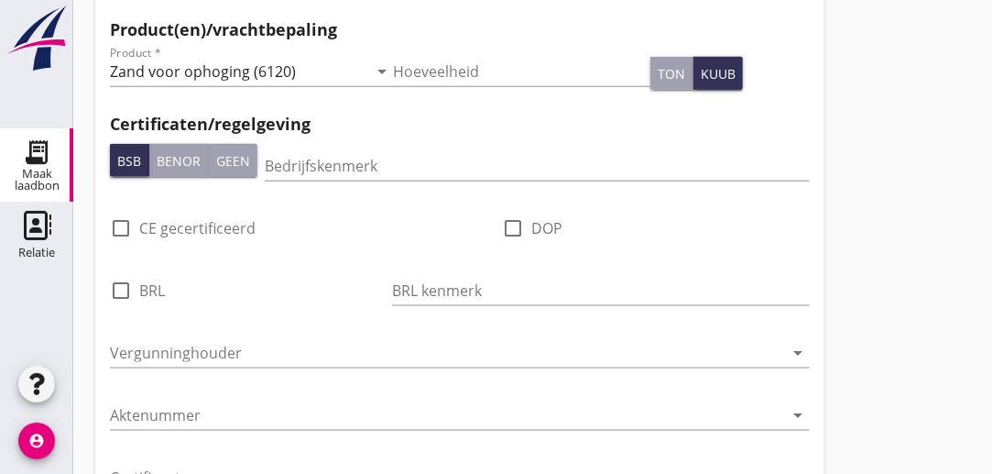
scroll to position [680, 0]
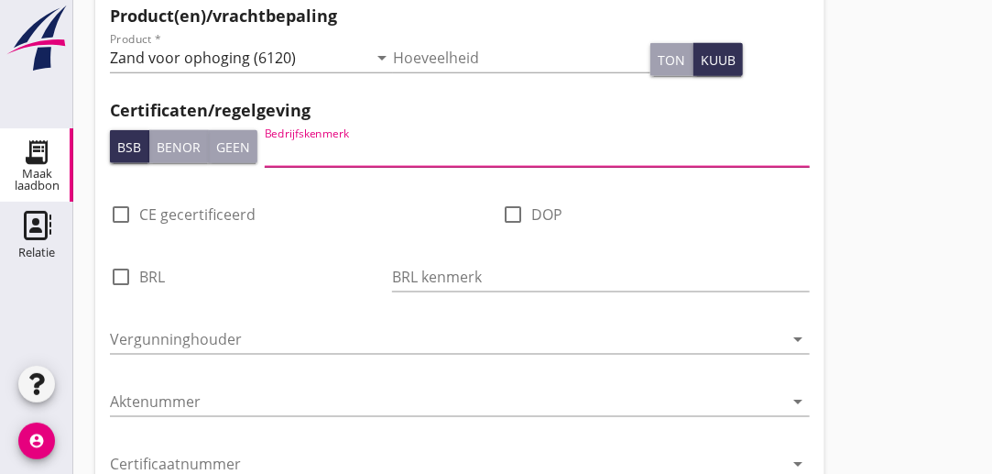
click at [389, 155] on input "Bedrijfskenmerk" at bounding box center [537, 151] width 545 height 29
type input "DEME"
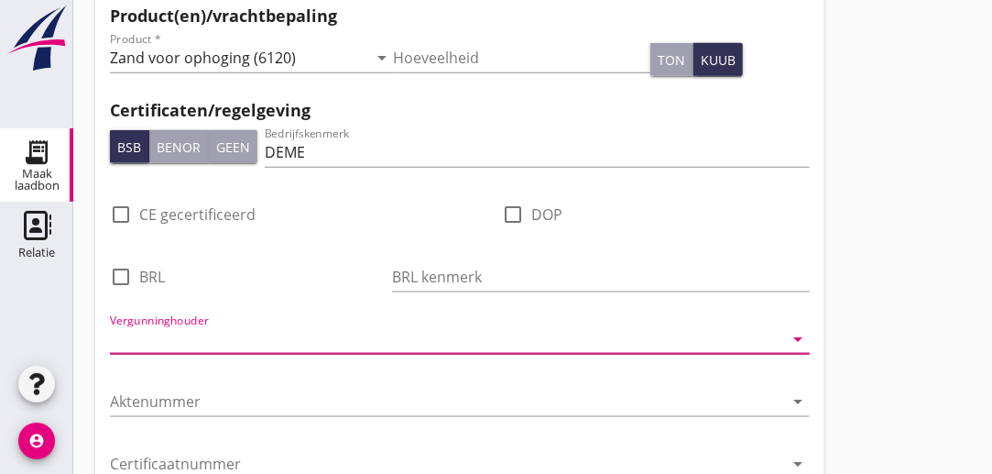
click at [283, 344] on input "Vergunninghouder" at bounding box center [447, 338] width 674 height 29
type input "deme afd. zandexploitatie"
click at [837, 211] on div "Nieuwe laadbon Algemeen Laadplaats - Wingebied UDO-C [PERSON_NAME] - IJsselmeer…" at bounding box center [532, 147] width 919 height 1654
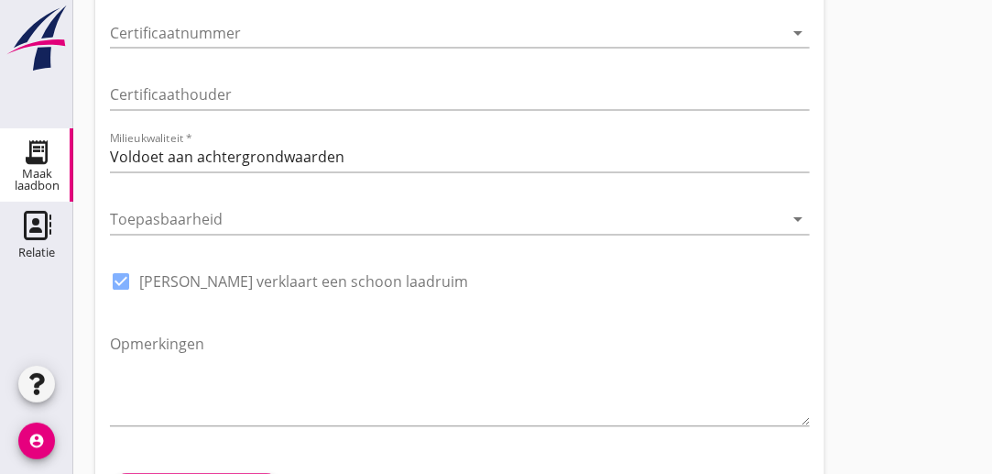
scroll to position [1147, 0]
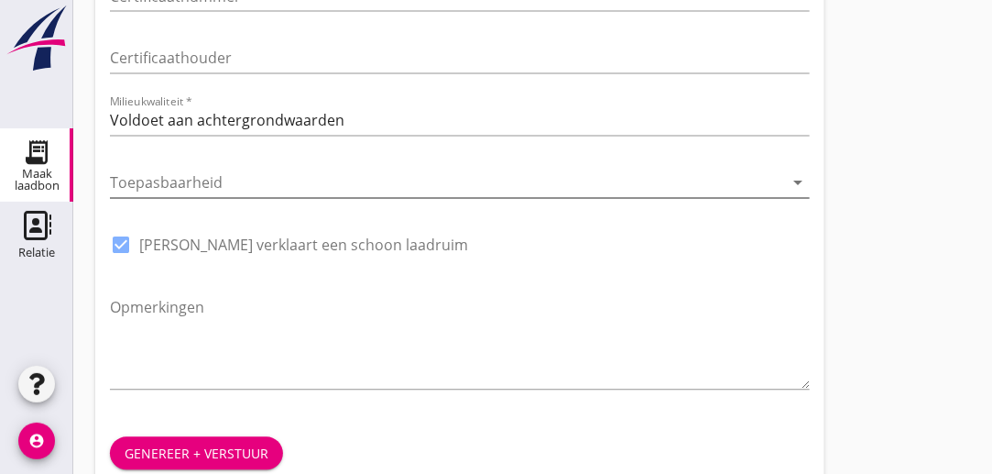
click at [796, 180] on icon "arrow_drop_down" at bounding box center [799, 183] width 22 height 22
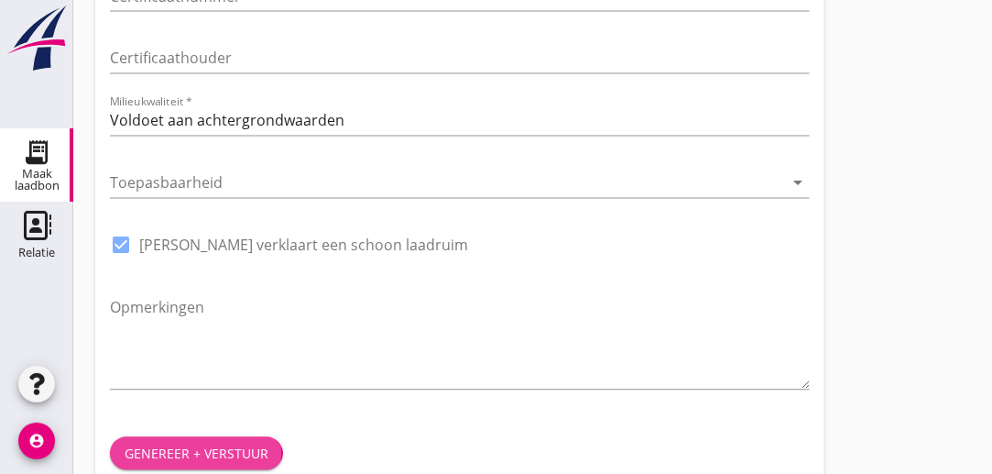
click at [224, 455] on div "Genereer + verstuur" at bounding box center [197, 453] width 144 height 19
